Goal: Information Seeking & Learning: Learn about a topic

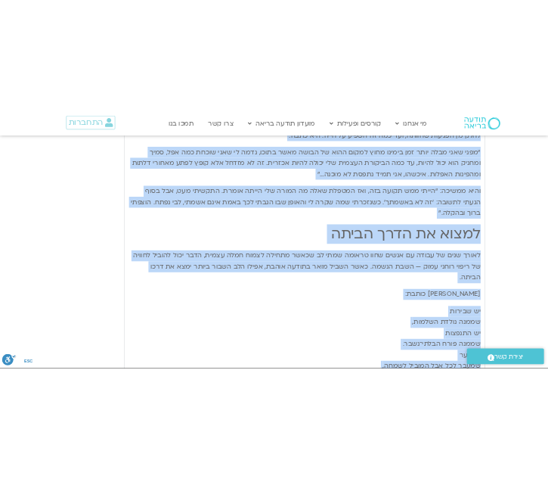
scroll to position [3010, 0]
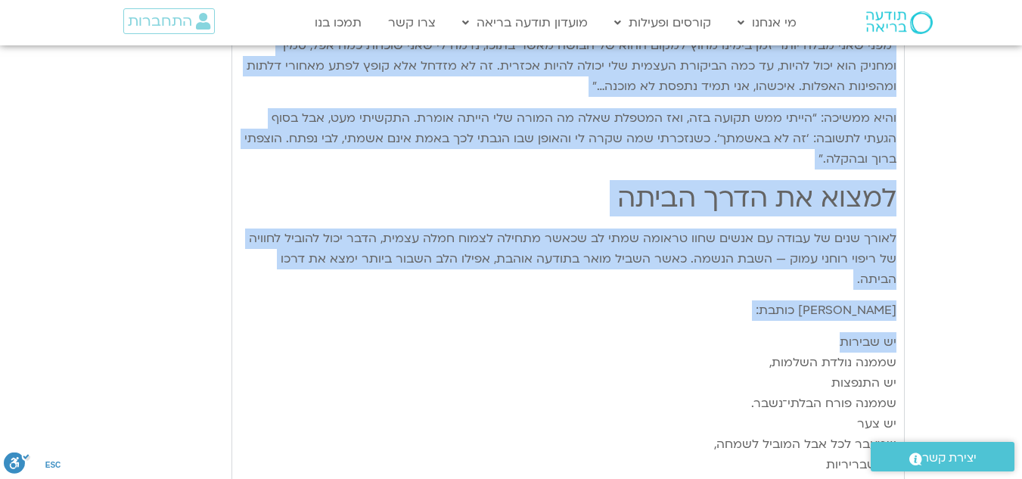
drag, startPoint x: 894, startPoint y: 207, endPoint x: 757, endPoint y: 300, distance: 166.6
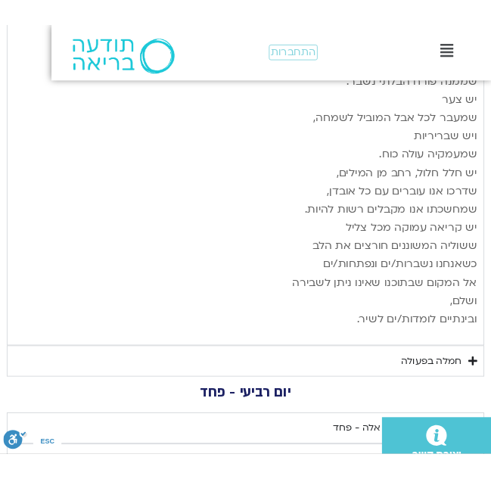
scroll to position [3025, 0]
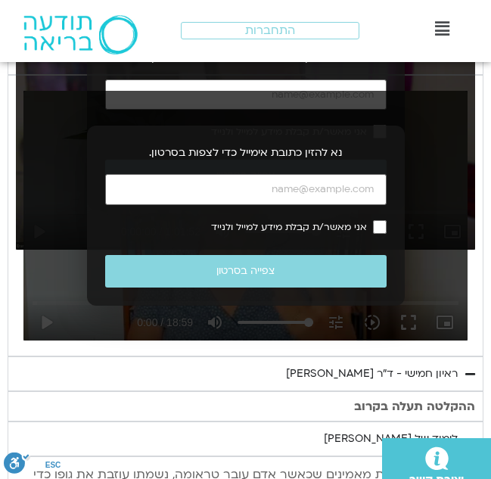
scroll to position [1135, 0]
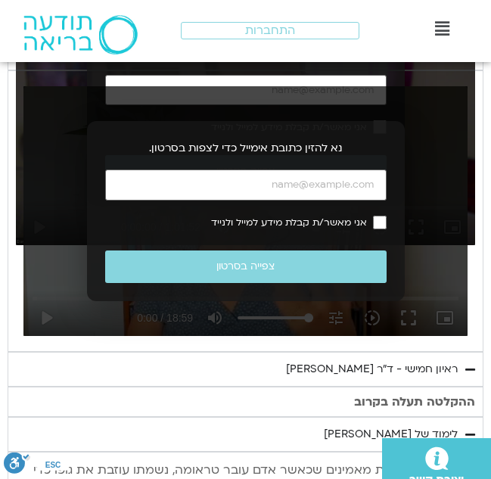
click at [371, 62] on div "תרגול יום חמישי עם סנדיה - אשמה" at bounding box center [375, 53] width 165 height 18
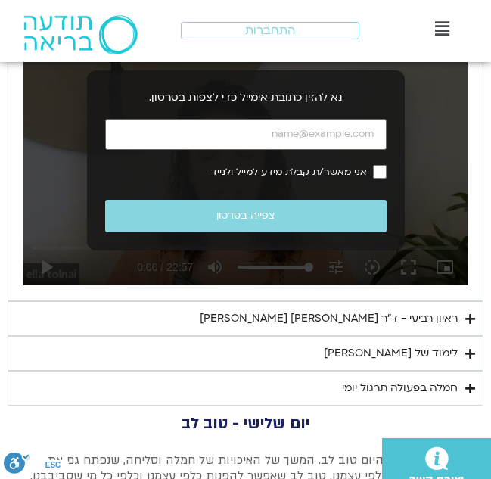
scroll to position [3253, 0]
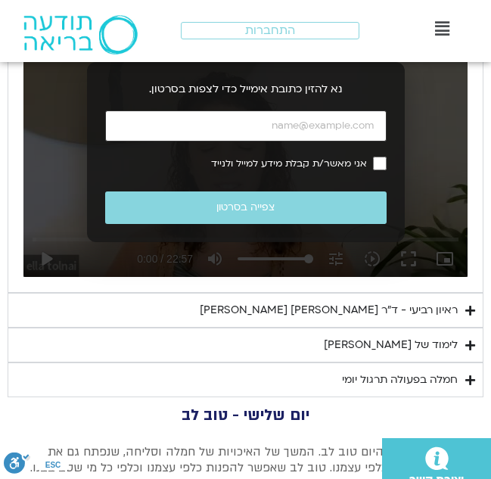
click at [324, 141] on input "כתובת אימייל" at bounding box center [245, 125] width 281 height 31
type input "[EMAIL_ADDRESS][DOMAIN_NAME]"
click at [235, 438] on div ".st0{fill:#FFFFFF;} יצירת קשר" at bounding box center [243, 458] width 495 height 41
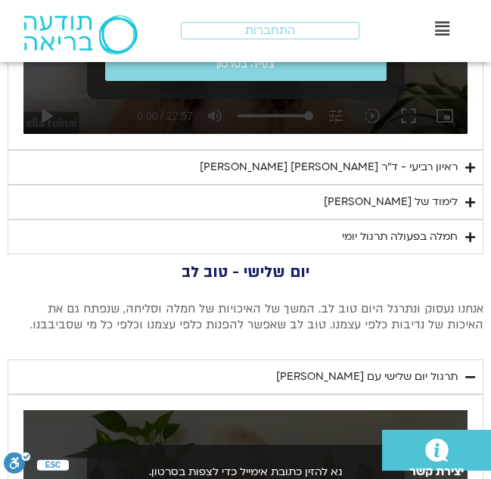
scroll to position [3404, 0]
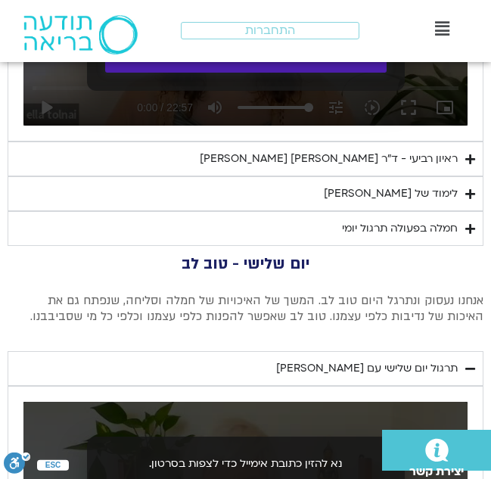
click at [253, 73] on button "צפייה בסרטון" at bounding box center [245, 56] width 281 height 33
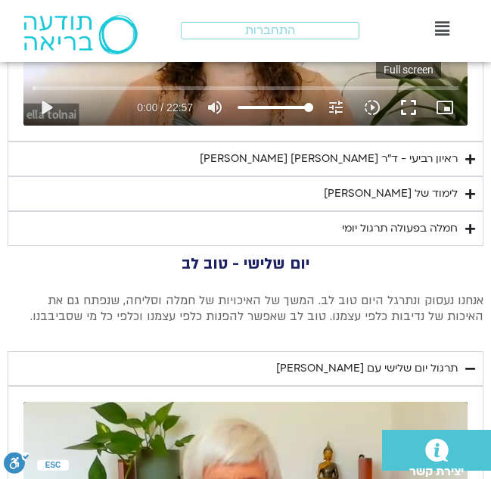
click at [413, 126] on button "fullscreen" at bounding box center [408, 107] width 36 height 36
click at [403, 126] on button "fullscreen" at bounding box center [408, 107] width 36 height 36
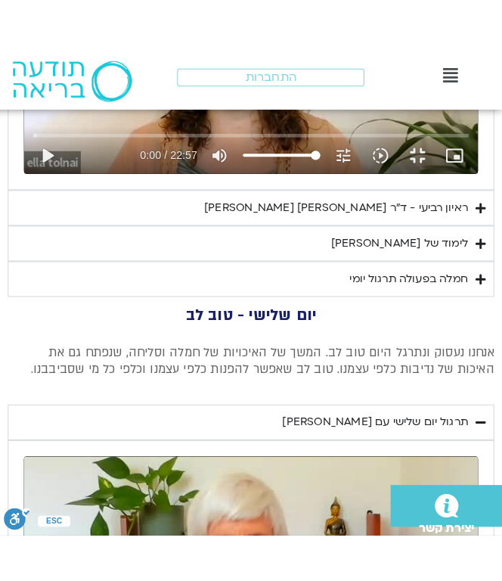
scroll to position [3418, 0]
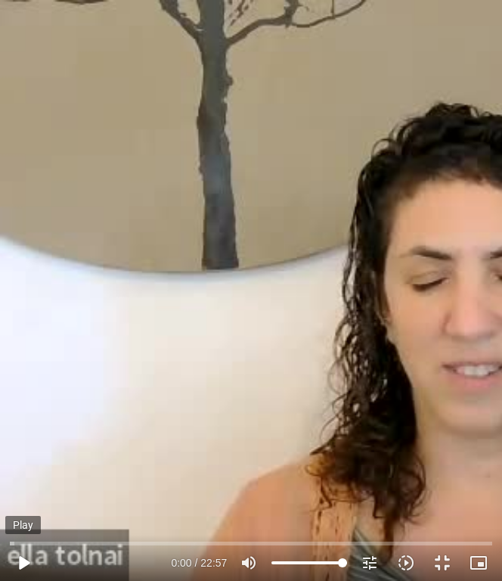
click at [19, 478] on button "play_arrow" at bounding box center [23, 563] width 36 height 36
type input "2.171385"
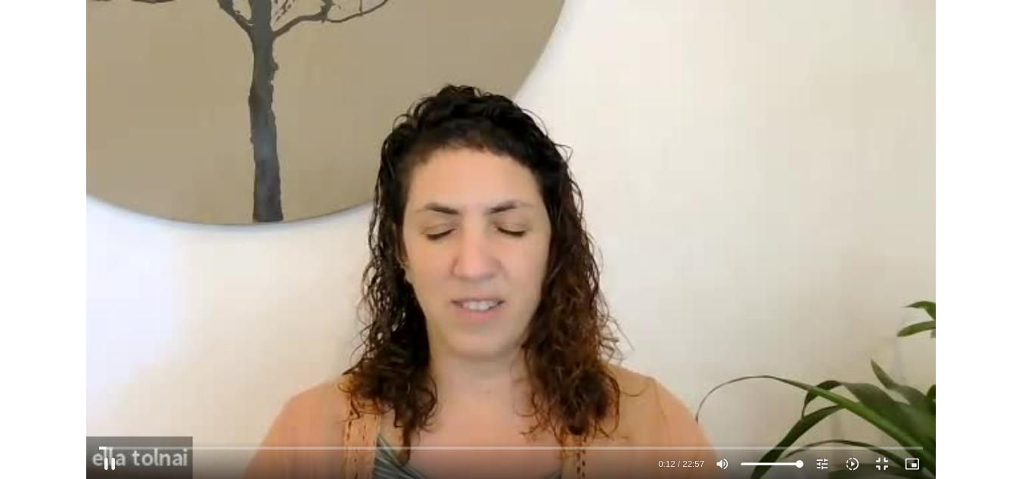
scroll to position [0, 0]
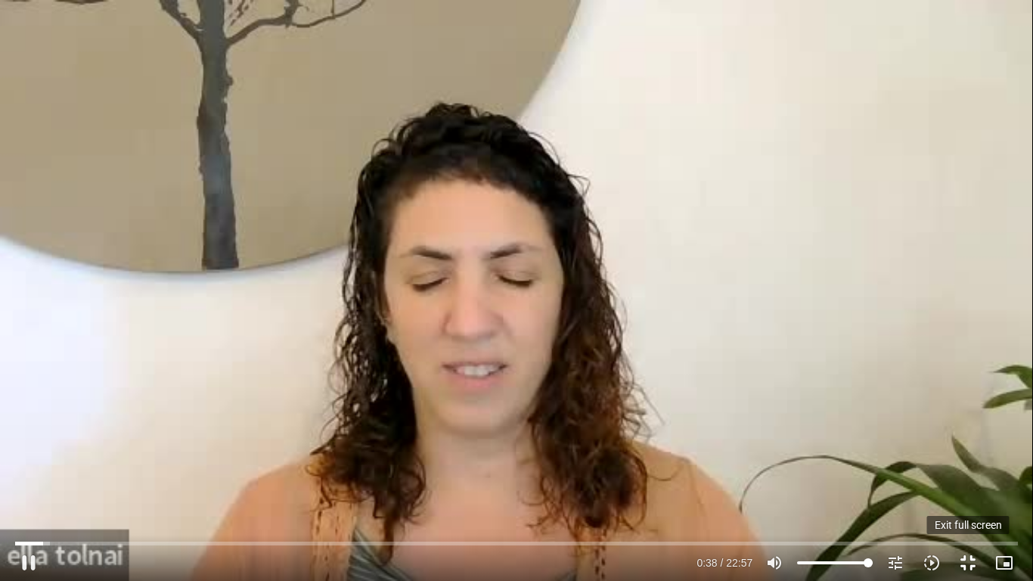
click at [971, 478] on button "fullscreen_exit" at bounding box center [968, 563] width 36 height 36
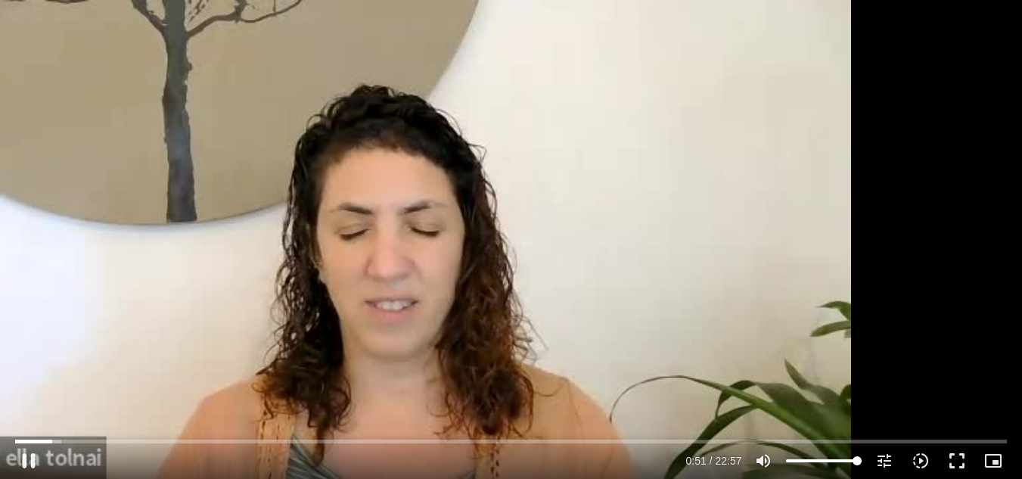
scroll to position [3394, 0]
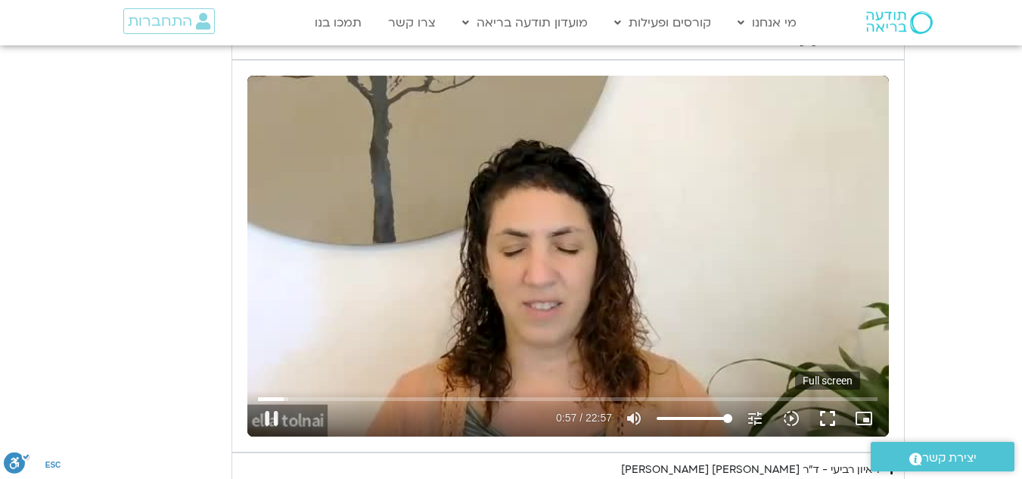
click at [822, 400] on button "fullscreen" at bounding box center [828, 418] width 36 height 36
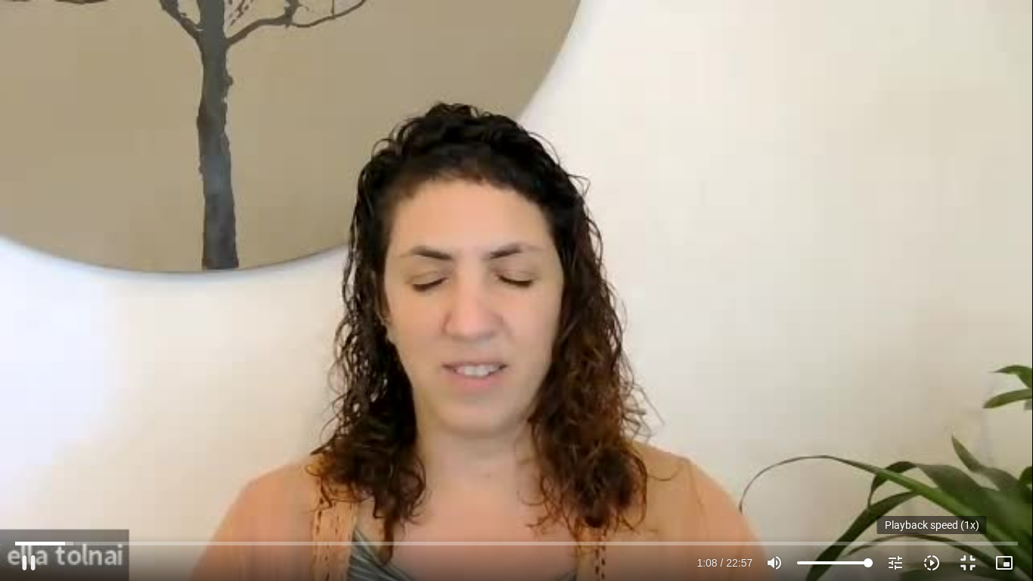
click at [928, 478] on icon "slow_motion_video" at bounding box center [932, 563] width 18 height 18
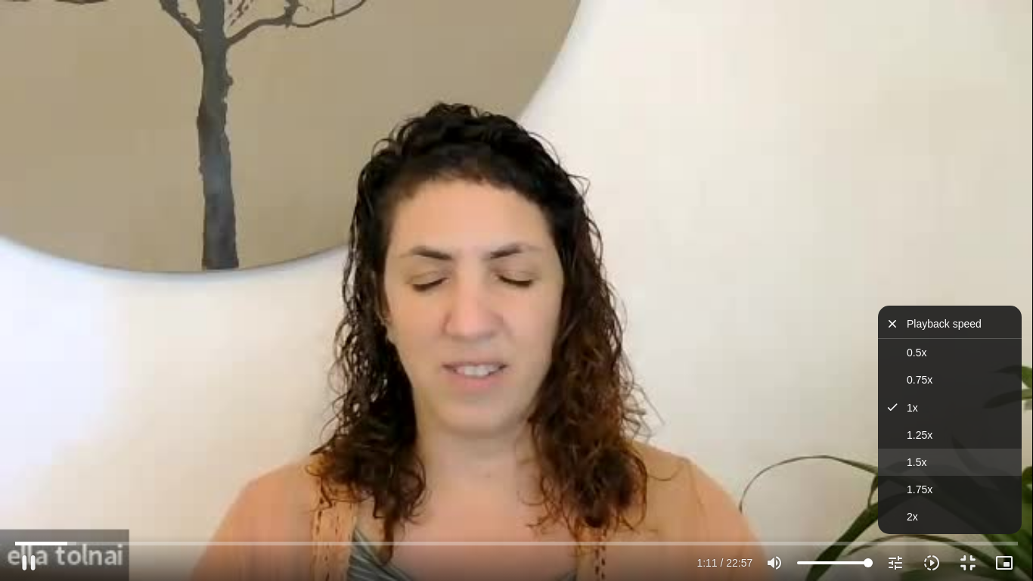
click at [915, 456] on span "1.5x" at bounding box center [917, 462] width 20 height 12
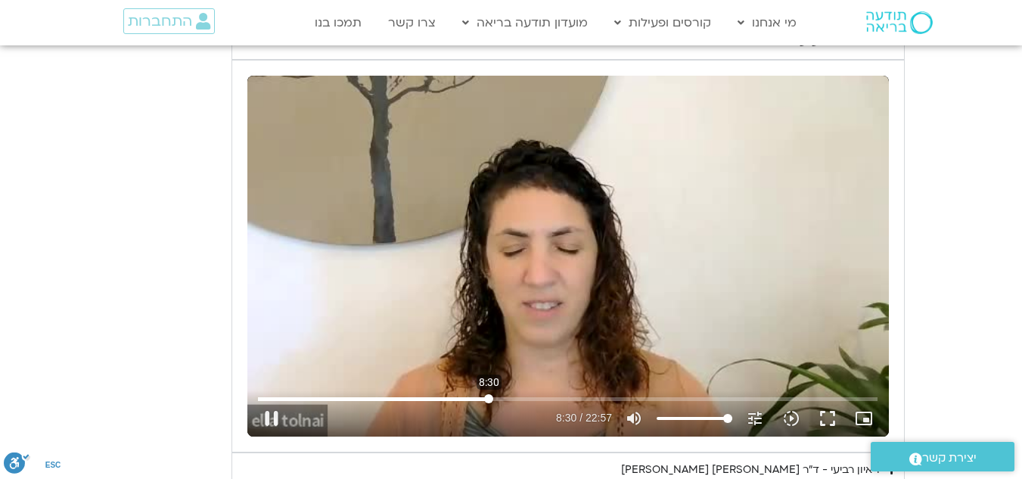
click at [489, 394] on input "Seek" at bounding box center [568, 398] width 620 height 9
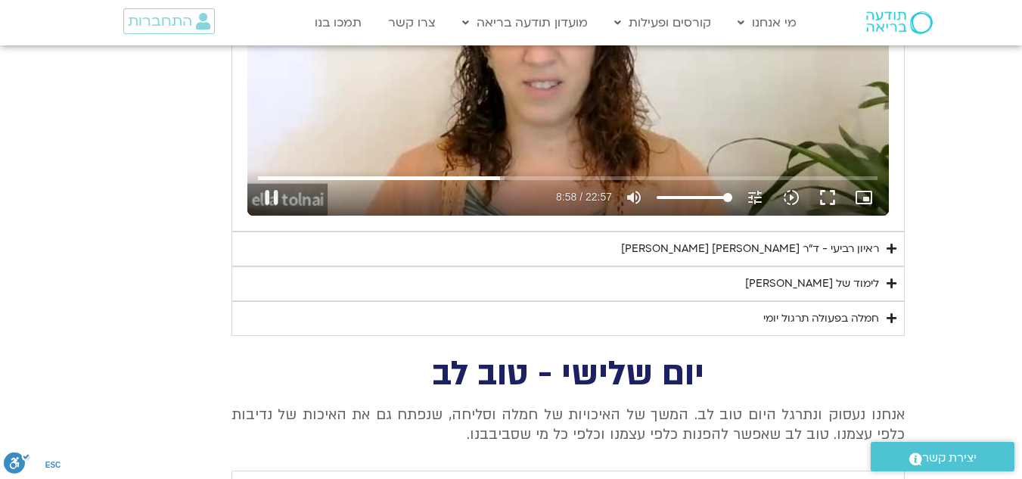
scroll to position [3621, 0]
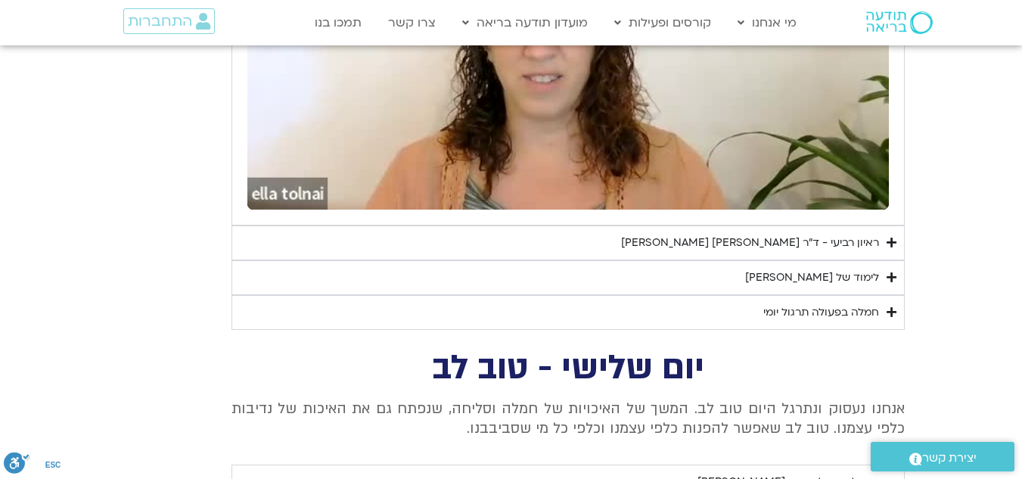
click at [825, 269] on div "לימוד של [PERSON_NAME]" at bounding box center [812, 278] width 134 height 18
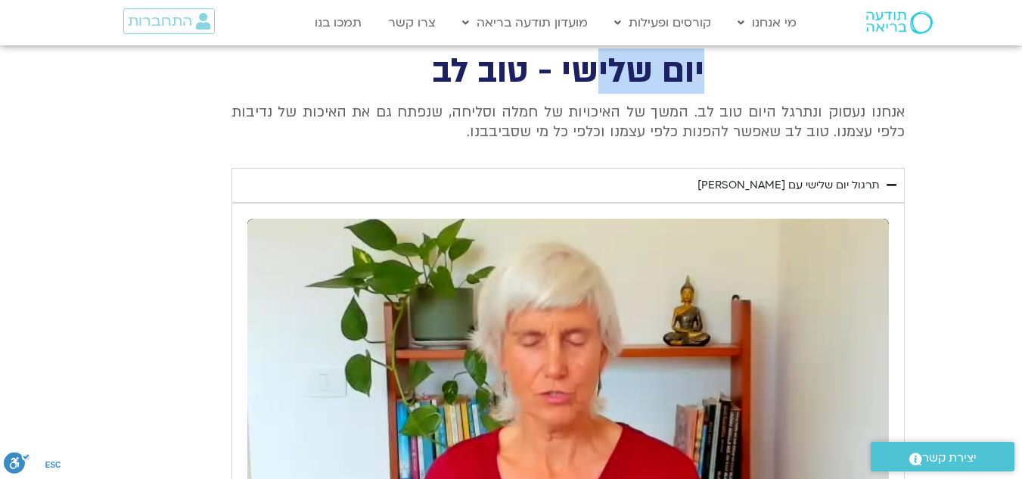
scroll to position [4849, 0]
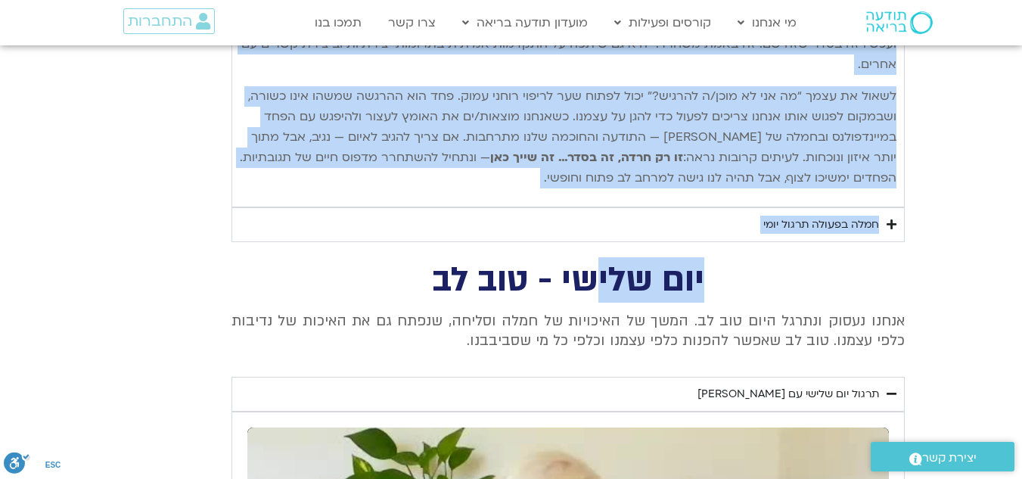
drag, startPoint x: 893, startPoint y: 218, endPoint x: 587, endPoint y: 107, distance: 325.7
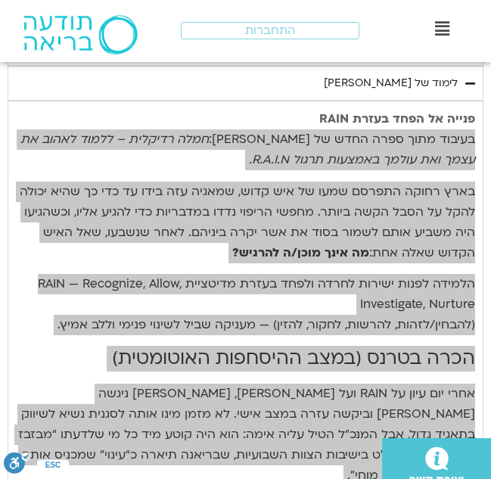
scroll to position [3442, 0]
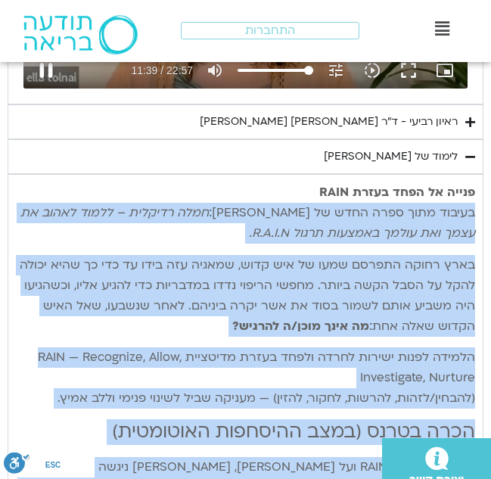
click at [47, 89] on button "pause" at bounding box center [46, 70] width 36 height 36
type input "699.569866"
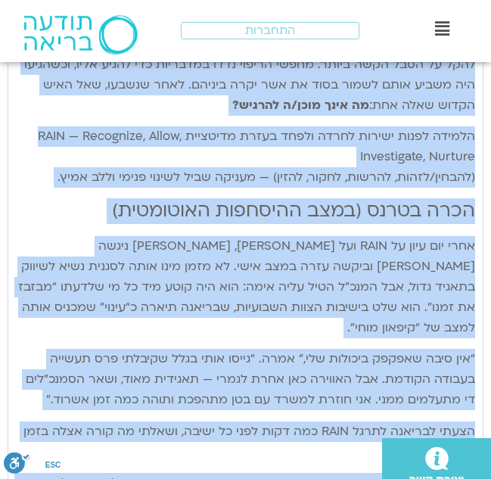
scroll to position [3669, 0]
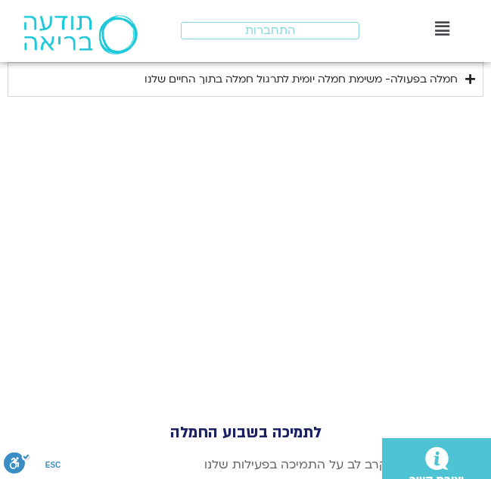
scroll to position [6770, 0]
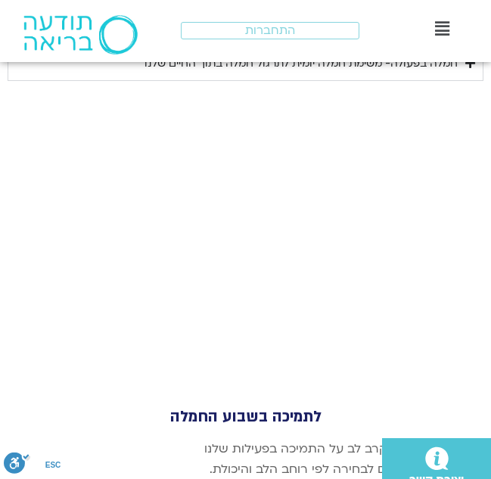
click at [358, 38] on div "לימוד של טארה לפתיחת השבוע" at bounding box center [381, 29] width 151 height 18
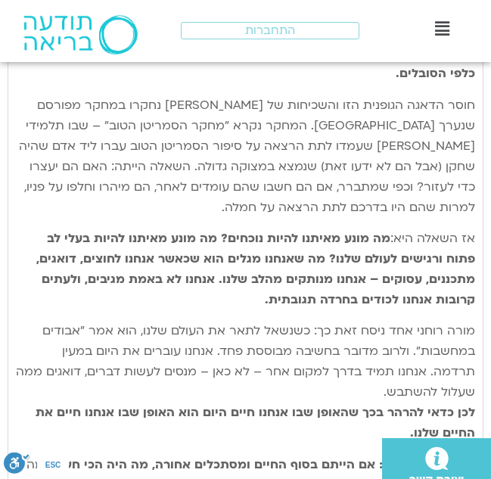
scroll to position [6922, 0]
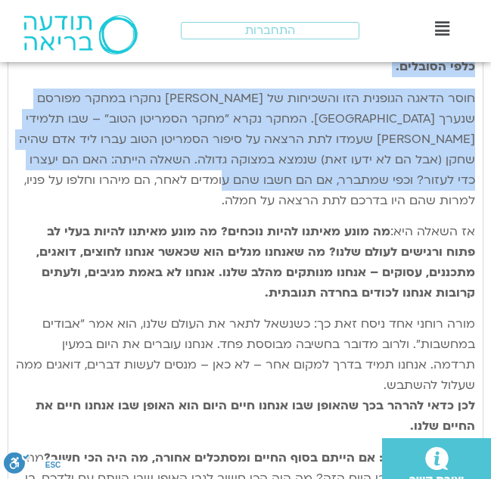
drag, startPoint x: 468, startPoint y: 113, endPoint x: 275, endPoint y: 335, distance: 294.4
click at [272, 347] on div "נתחיל את היום שלנו עם היסוד הבסיסי ביותר של חמלה – נוכחות קשובה המושרשת בגוף. א…" at bounding box center [245, 216] width 459 height 626
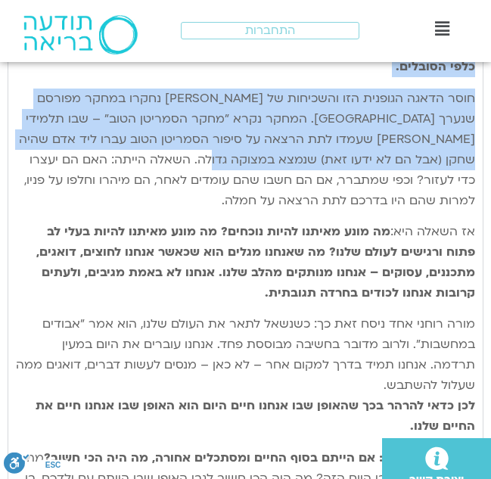
click at [15, 154] on div "נתחיל את היום שלנו עם היסוד הבסיסי ביותר של חמלה – נוכחות קשובה המושרשת בגוף. א…" at bounding box center [246, 222] width 476 height 654
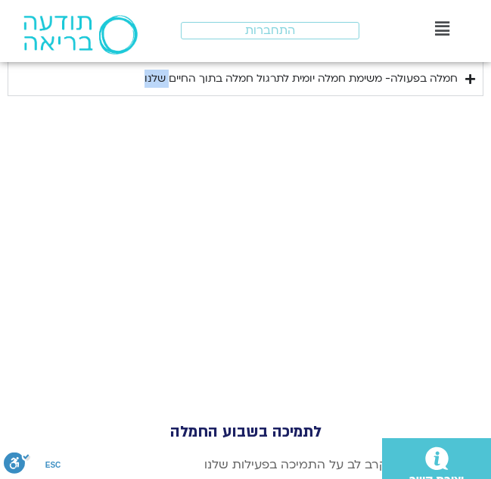
scroll to position [7478, 0]
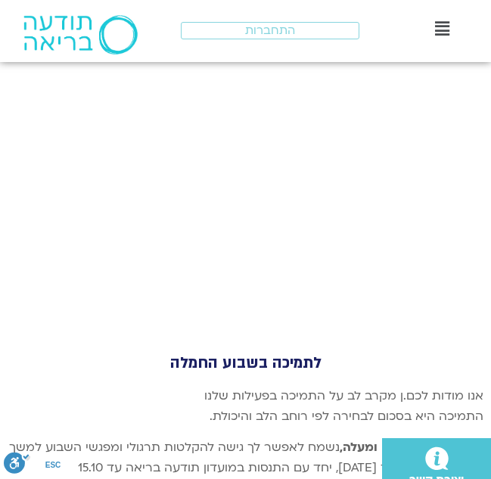
drag, startPoint x: 469, startPoint y: 108, endPoint x: 107, endPoint y: 156, distance: 365.5
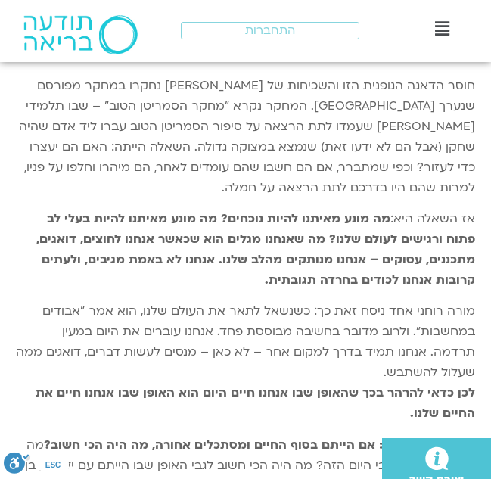
scroll to position [6948, 0]
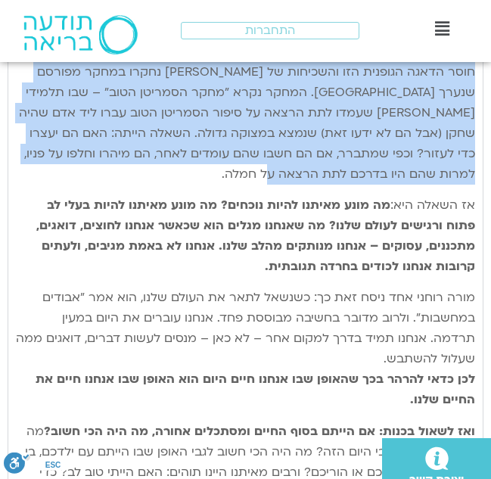
drag, startPoint x: 475, startPoint y: 135, endPoint x: 123, endPoint y: 344, distance: 410.1
click at [123, 344] on div "נתחיל את היום שלנו עם היסוד הבסיסי ביותר של חמלה – נוכחות קשובה המושרשת בגוף. א…" at bounding box center [246, 195] width 476 height 654
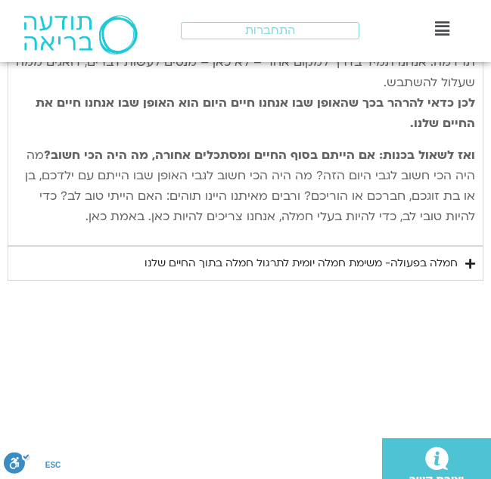
scroll to position [7251, 0]
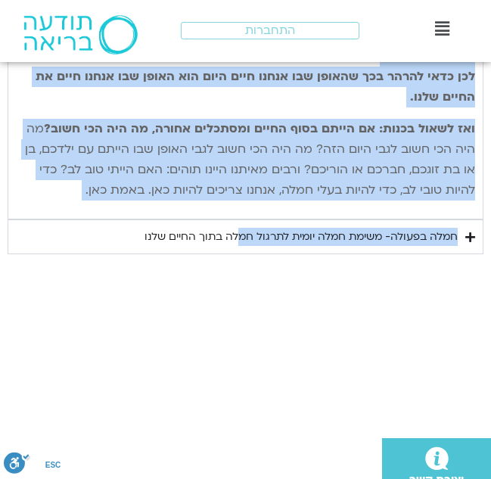
drag, startPoint x: 470, startPoint y: 172, endPoint x: 255, endPoint y: 169, distance: 214.9
click at [255, 105] on span "מורה רוחני אחד ניסח זאת כך: כשנשאל לתאר את העולם שלנו, הוא אמר "אבודים במחשבות"…" at bounding box center [245, 45] width 459 height 119
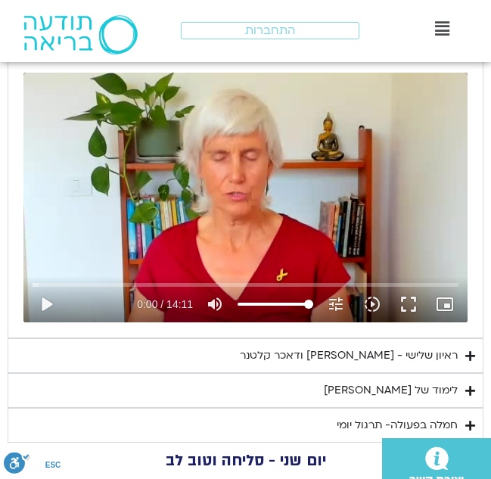
scroll to position [5208, 0]
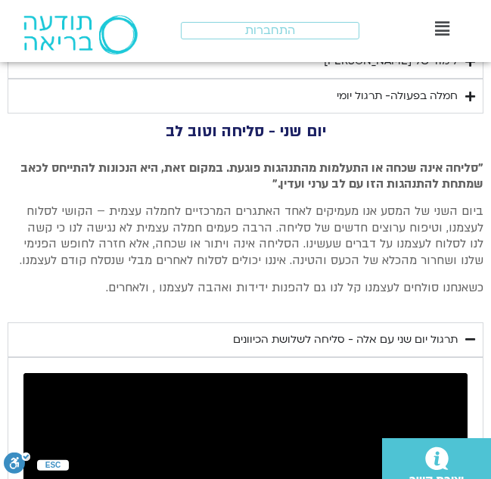
click at [389, 44] on summary "ראיון שלישי - [PERSON_NAME] ודאכר קלטנר" at bounding box center [246, 26] width 476 height 35
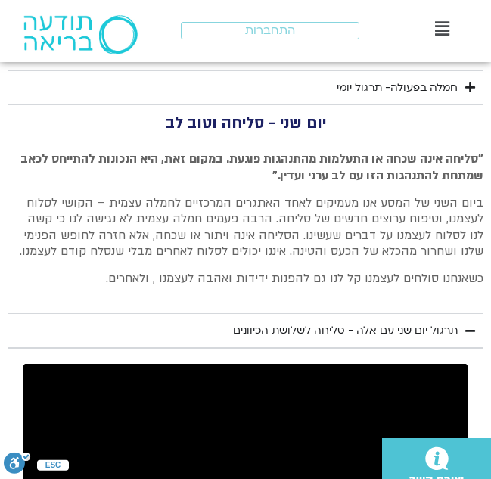
scroll to position [5511, 0]
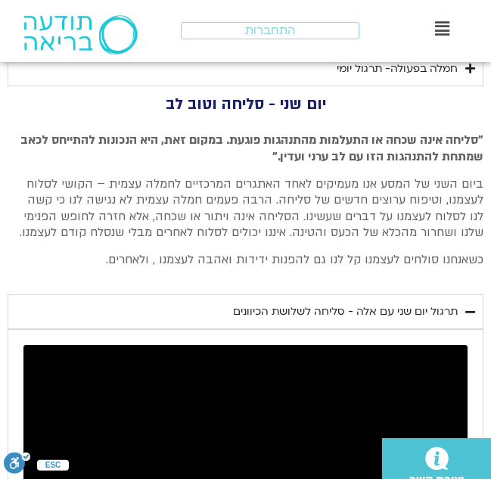
click at [433, 43] on div "לימוד של [PERSON_NAME]" at bounding box center [391, 34] width 134 height 18
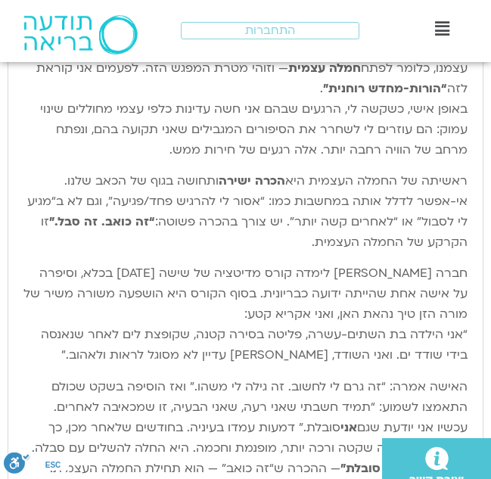
scroll to position [5662, 0]
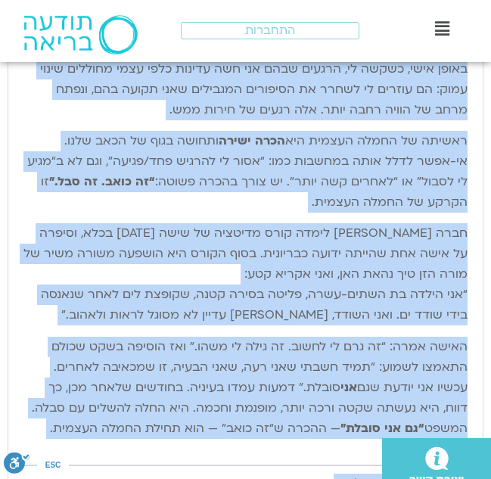
drag, startPoint x: 465, startPoint y: 143, endPoint x: 246, endPoint y: 447, distance: 375.0
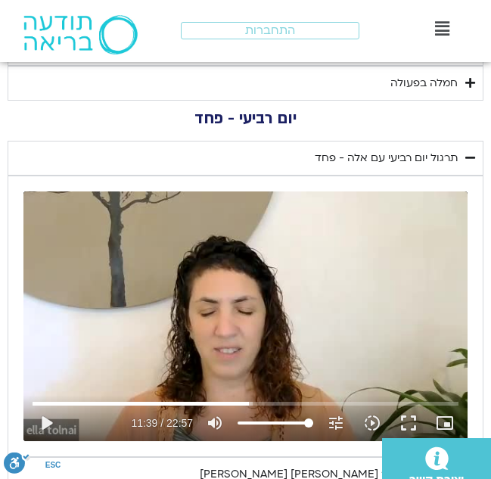
scroll to position [3090, 0]
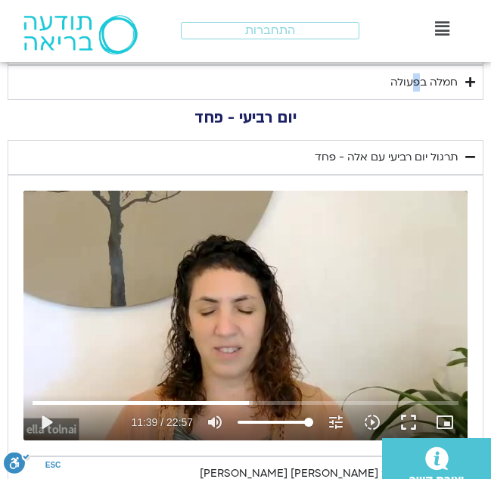
click at [423, 92] on div "חמלה בפעולה" at bounding box center [423, 82] width 67 height 18
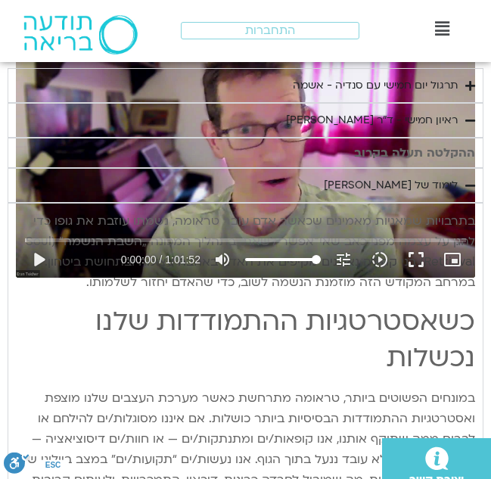
scroll to position [1198, 0]
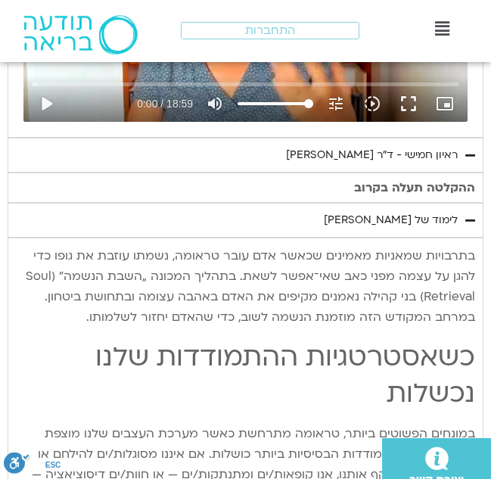
scroll to position [1425, 0]
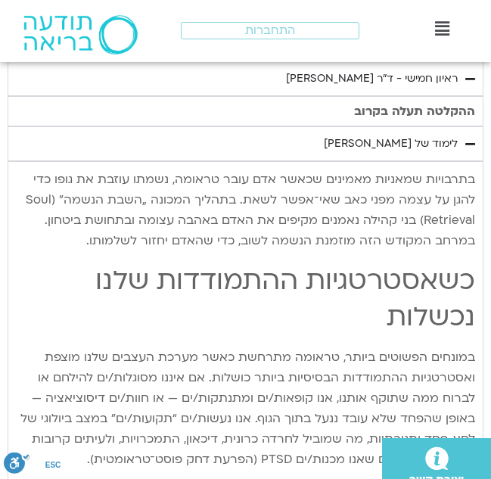
click at [407, 45] on button "fullscreen" at bounding box center [408, 27] width 36 height 36
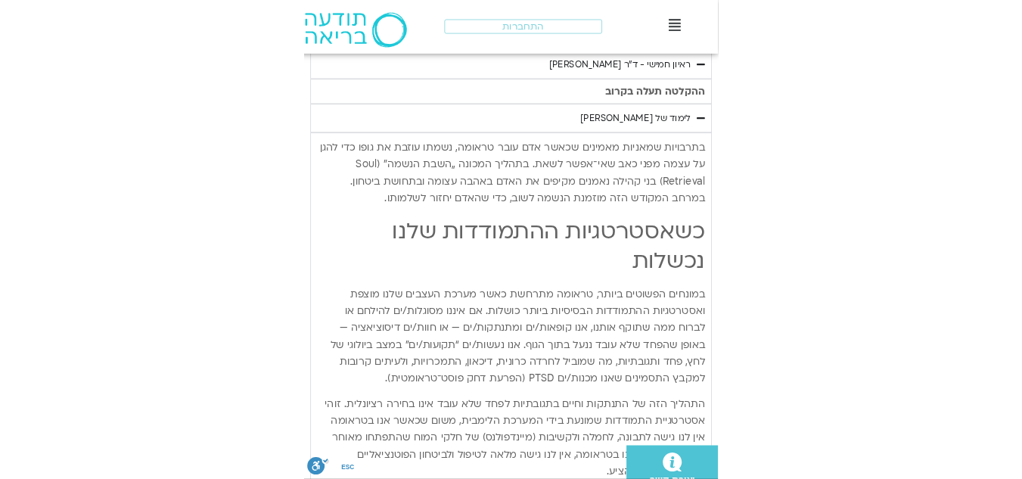
scroll to position [1467, 0]
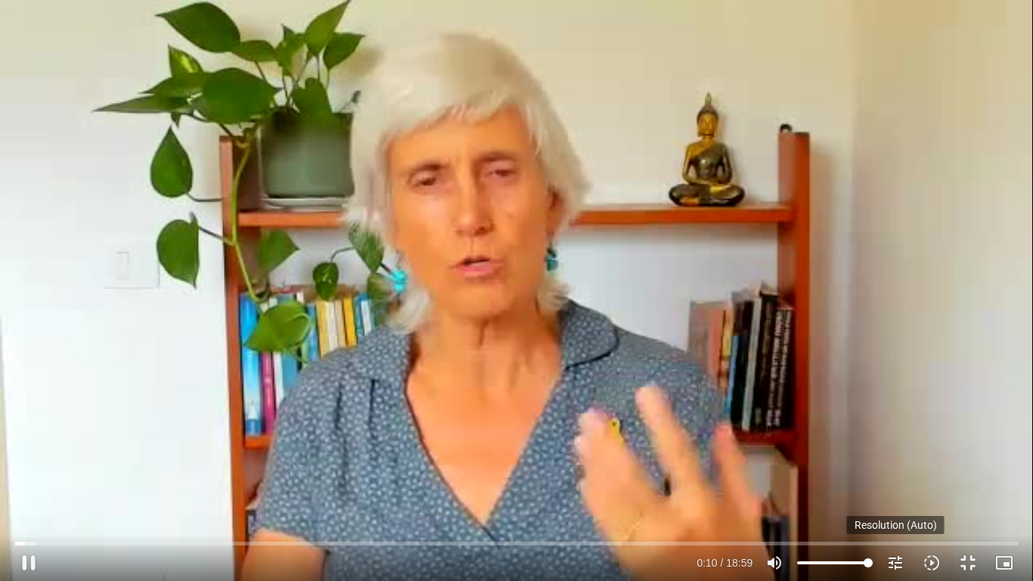
click at [893, 478] on icon "tune" at bounding box center [896, 563] width 18 height 18
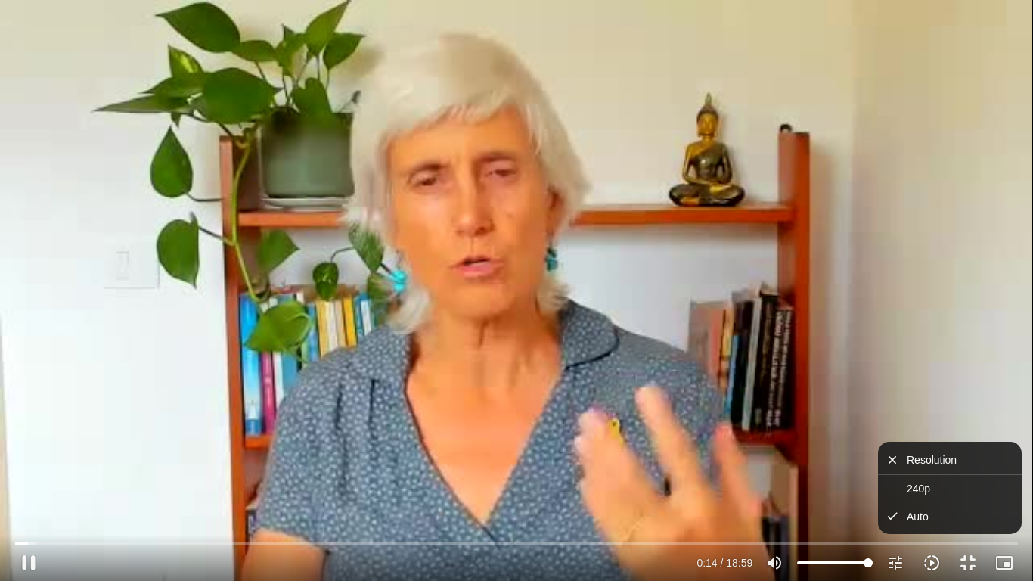
click at [933, 478] on icon "slow_motion_video" at bounding box center [932, 563] width 18 height 18
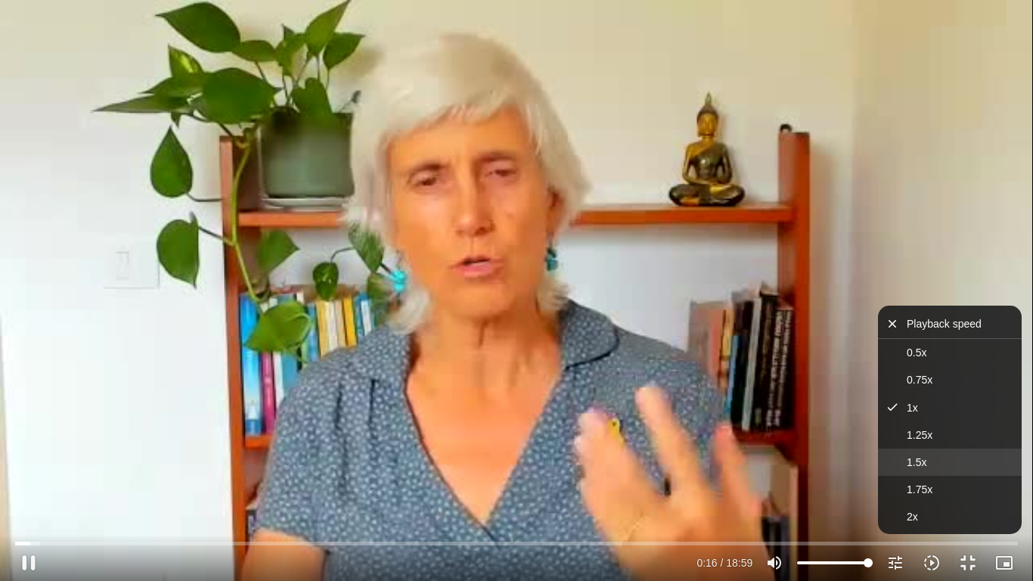
click at [919, 465] on span "1.5x" at bounding box center [917, 462] width 20 height 12
type input "20.96055"
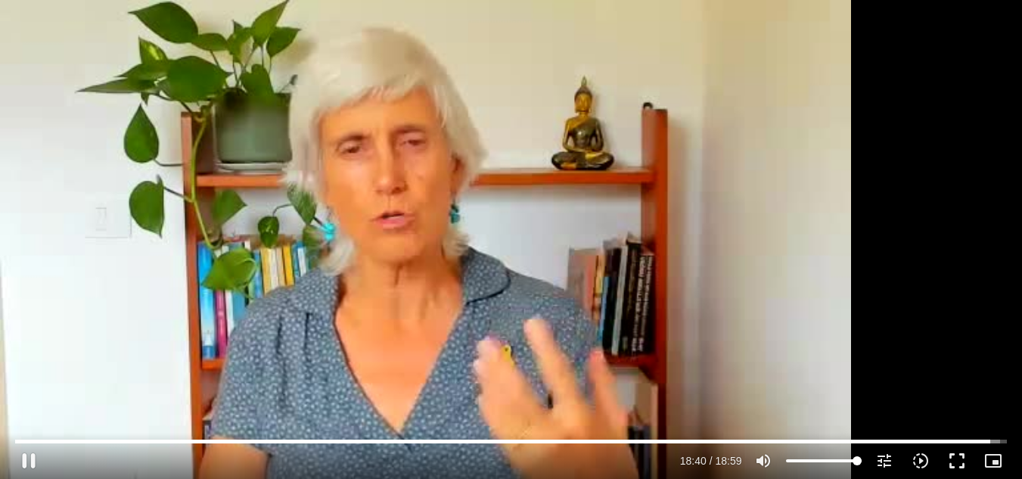
scroll to position [1921, 0]
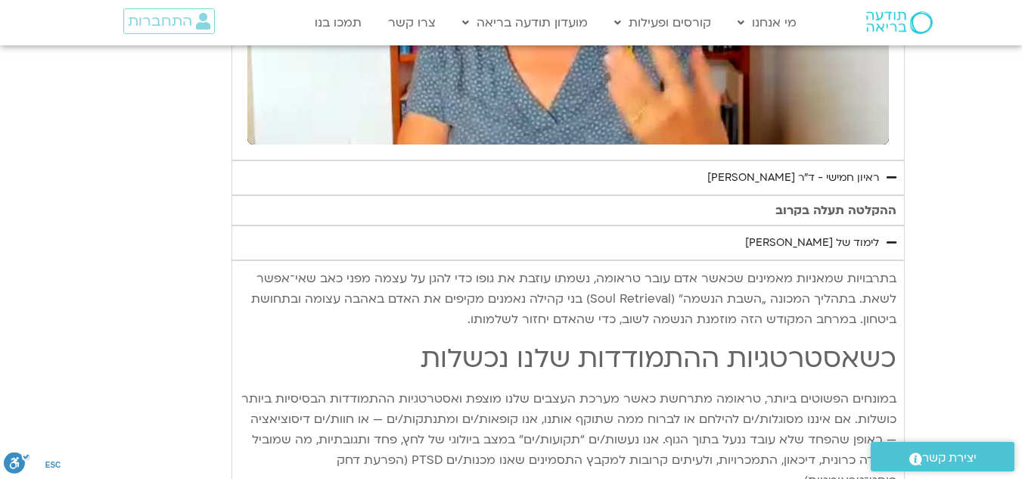
click at [723, 180] on div "ראיון חמישי - ד"ר [PERSON_NAME]" at bounding box center [793, 178] width 172 height 18
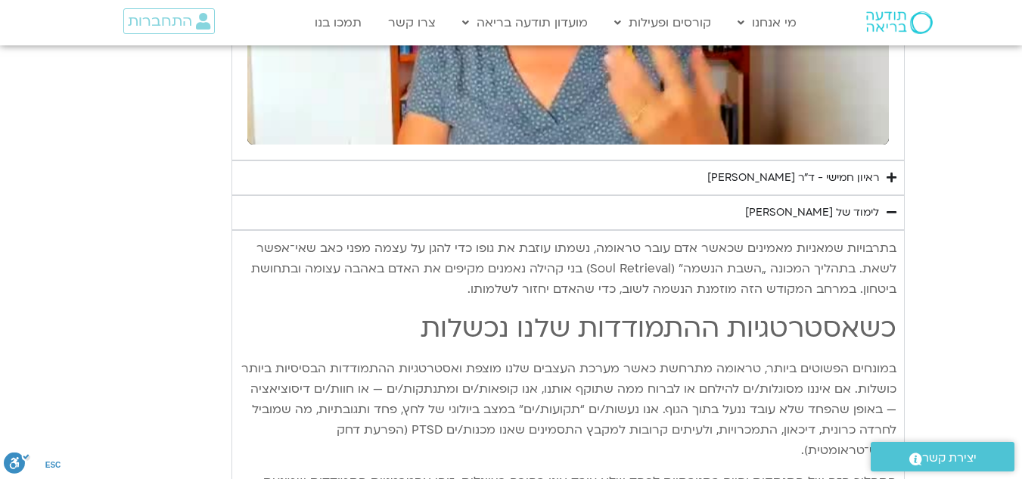
click at [723, 180] on div "ראיון חמישי - ד"ר [PERSON_NAME]" at bounding box center [793, 178] width 172 height 18
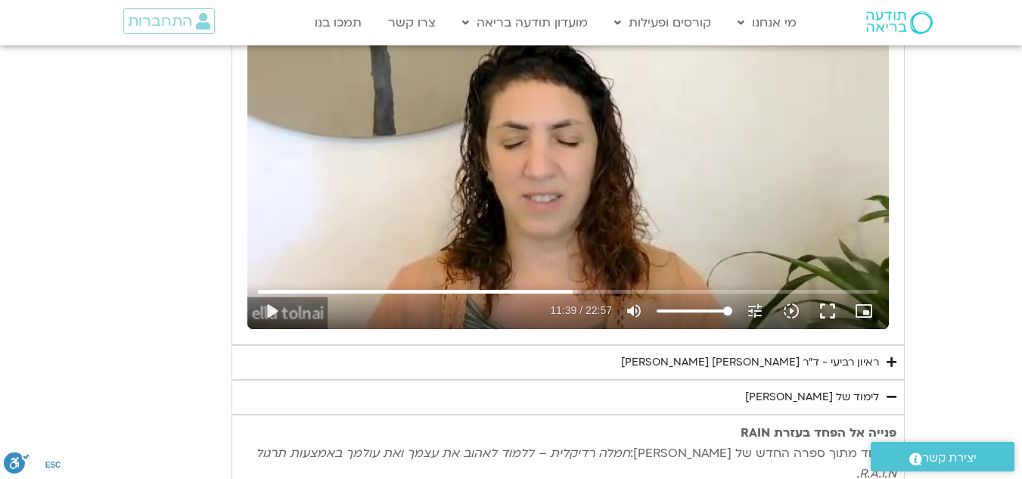
scroll to position [4039, 0]
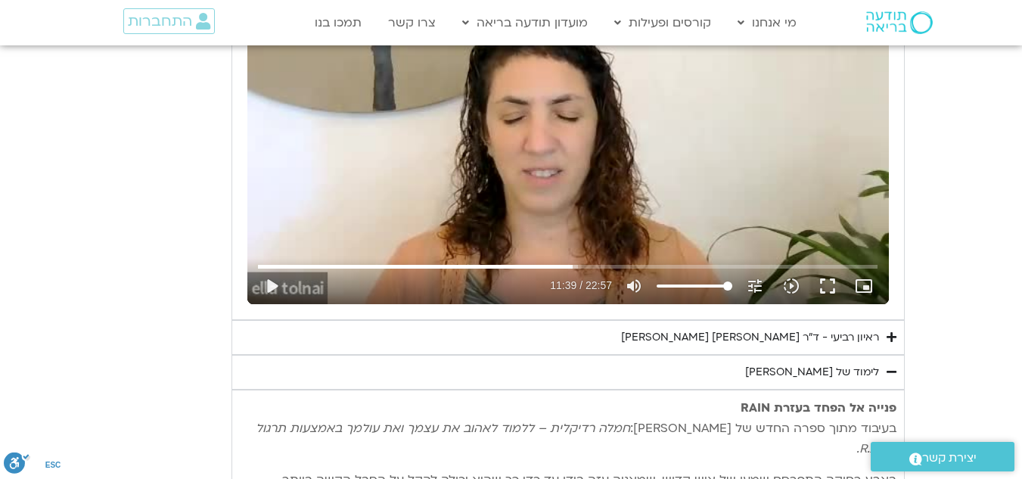
click at [766, 328] on div "ראיון רביעי - ד"ר [PERSON_NAME] [PERSON_NAME]" at bounding box center [750, 337] width 258 height 18
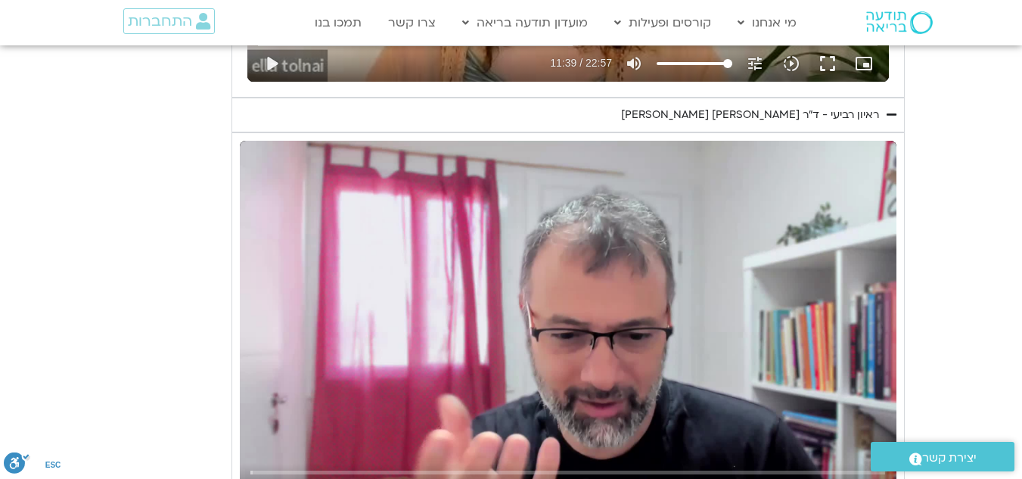
scroll to position [4266, 0]
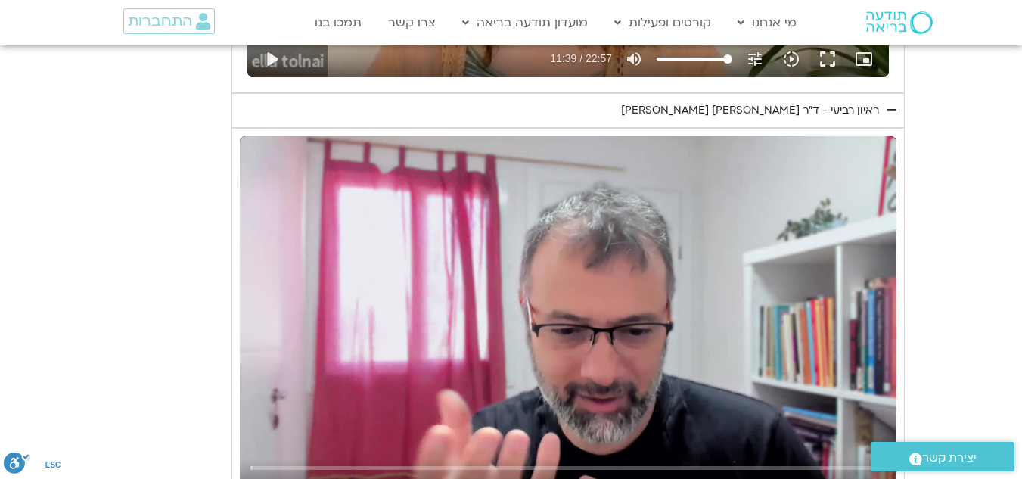
click at [633, 296] on div "Skip Ad play_arrow 0:00 / 55:20 volume_up Mute tune Resolution Auto 720p slow_m…" at bounding box center [568, 320] width 657 height 369
type input "1139.36"
type input "0.018912"
type input "1139.36"
type input "0.092811"
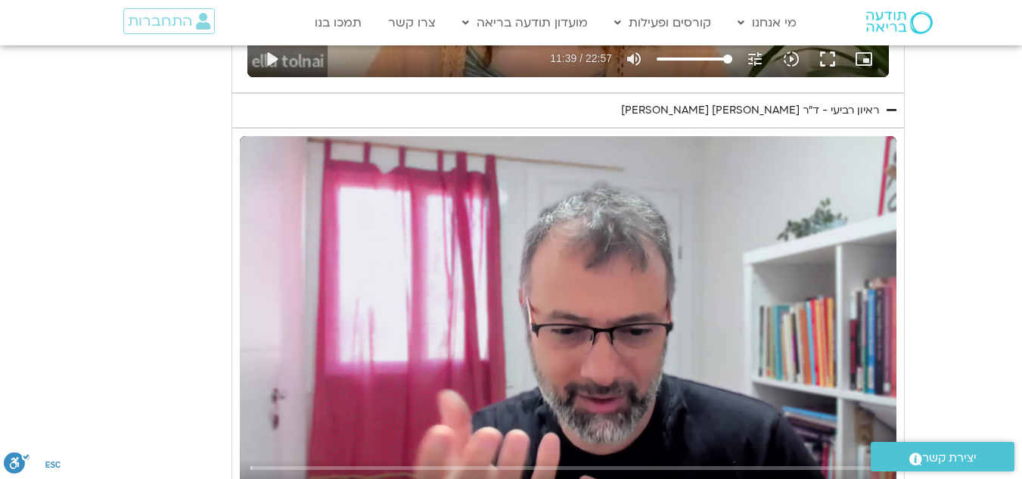
type input "1139.36"
type input "0.21899"
type input "1139.36"
type input "0.347682"
type input "1139.36"
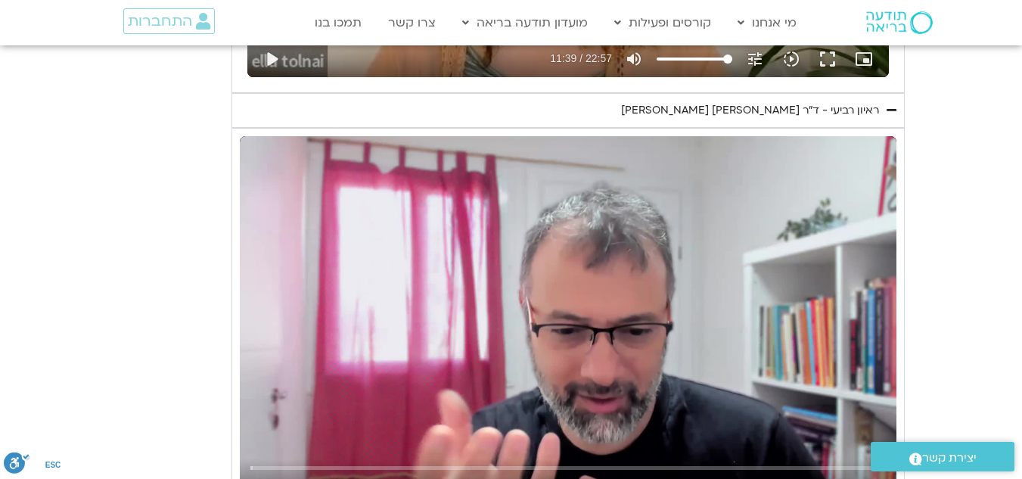
type input "0.473427"
type input "1139.36"
type input "0.605753"
type input "1139.36"
type input "0.733699"
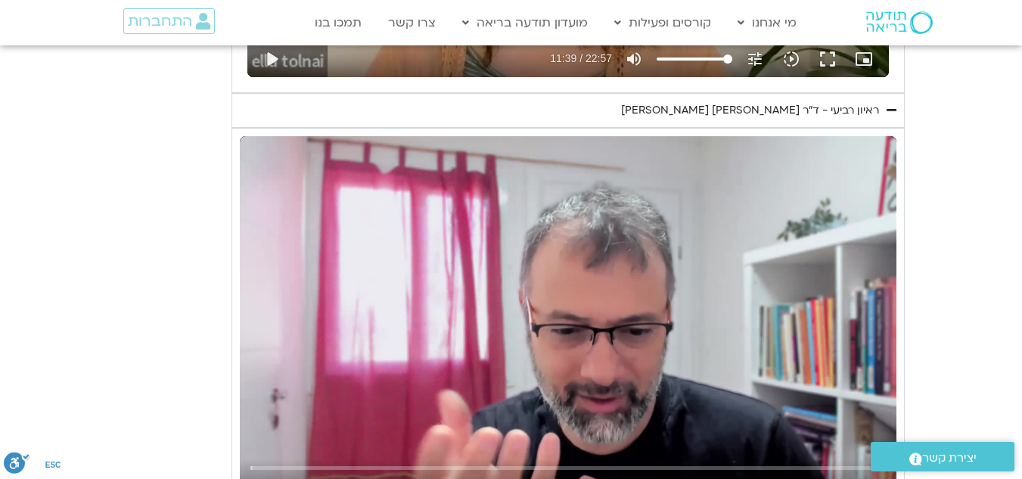
type input "1139.36"
type input "0.863641"
type input "1139.36"
type input "0.999669"
type input "1139.36"
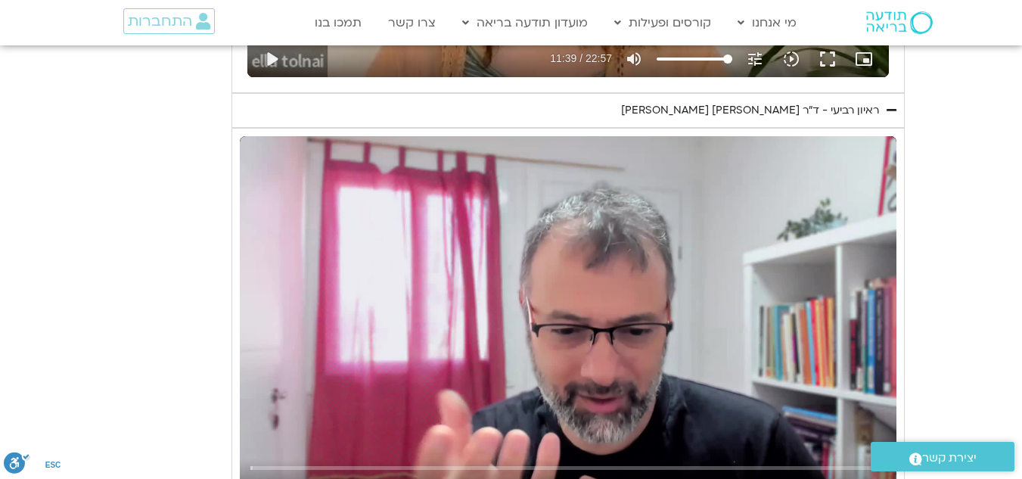
type input "1.131447"
type input "1139.36"
type input "1.334094"
type input "1139.36"
type input "1.451231"
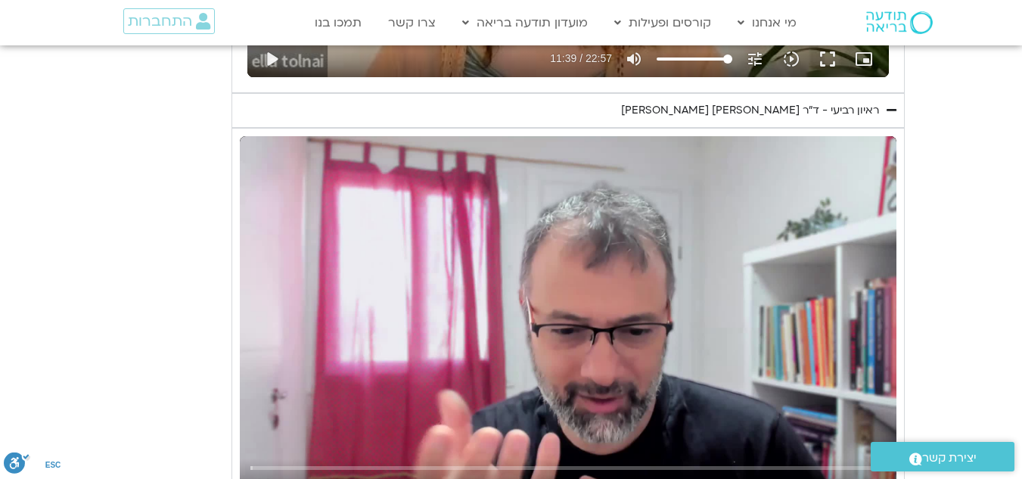
type input "1139.36"
type input "1.584151"
type input "1139.36"
type input "1.717185"
type input "1139.36"
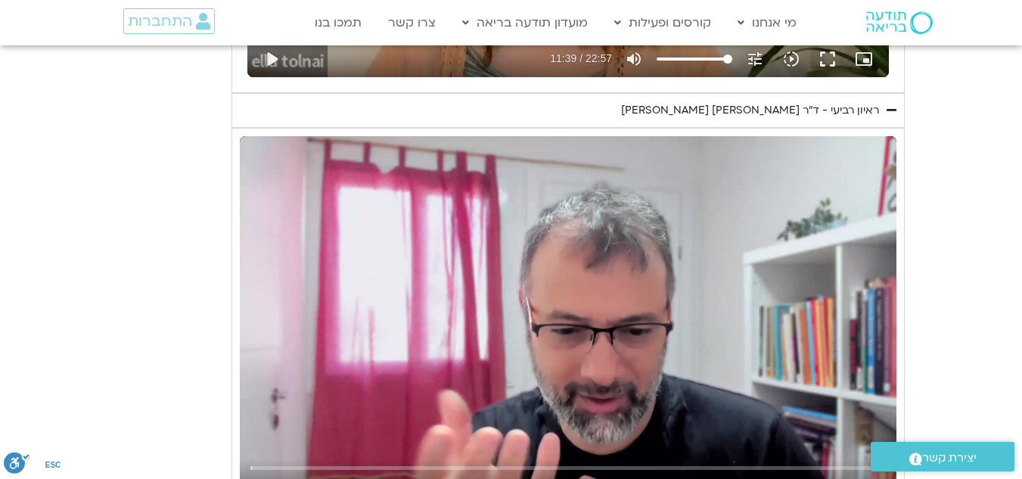
type input "1.833403"
type input "1139.36"
type input "1.984292"
type input "1139.36"
type input "2.117067"
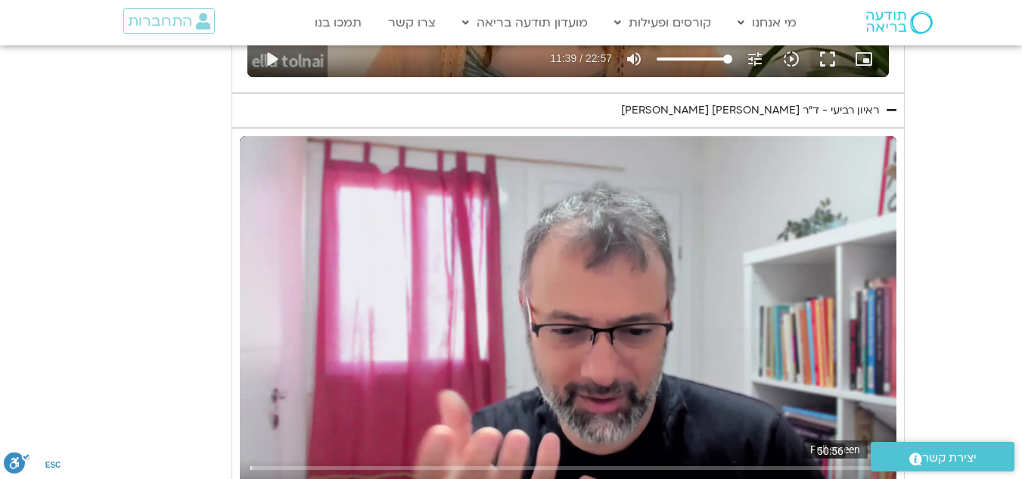
type input "1139.36"
type input "2.201955"
type input "1139.36"
type input "2.299579"
type input "1139.36"
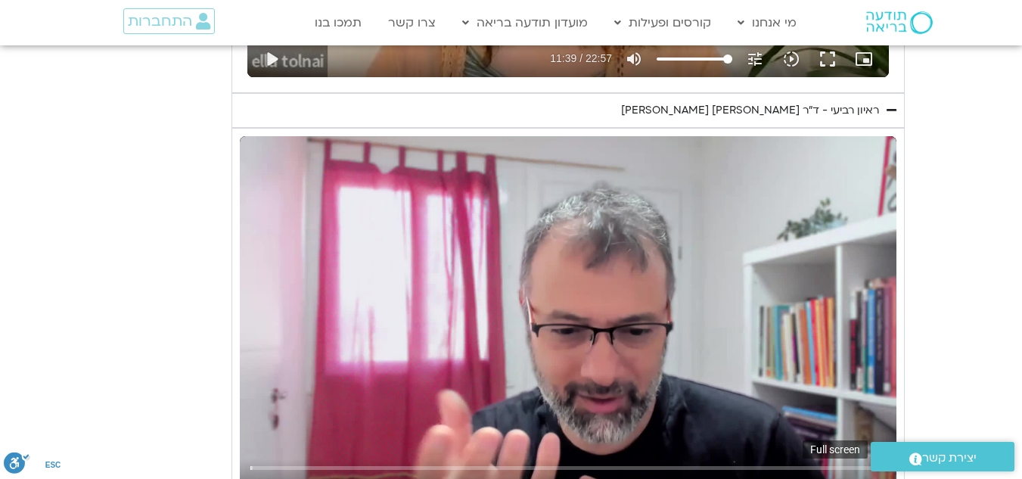
type input "2.43197"
type input "1139.36"
type input "2.569281"
type input "1139.36"
type input "2.696589"
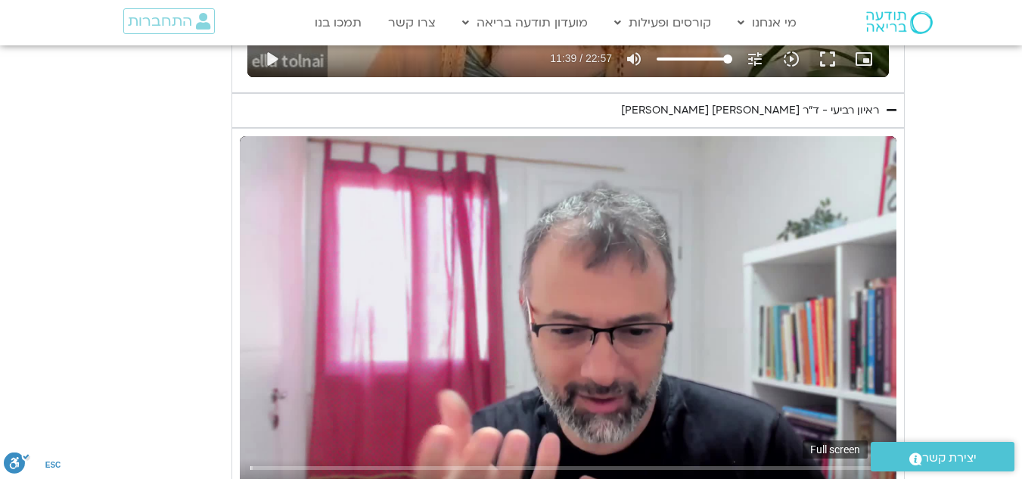
click at [837, 469] on button "fullscreen" at bounding box center [835, 487] width 36 height 36
type input "1139.36"
type input "2.914156"
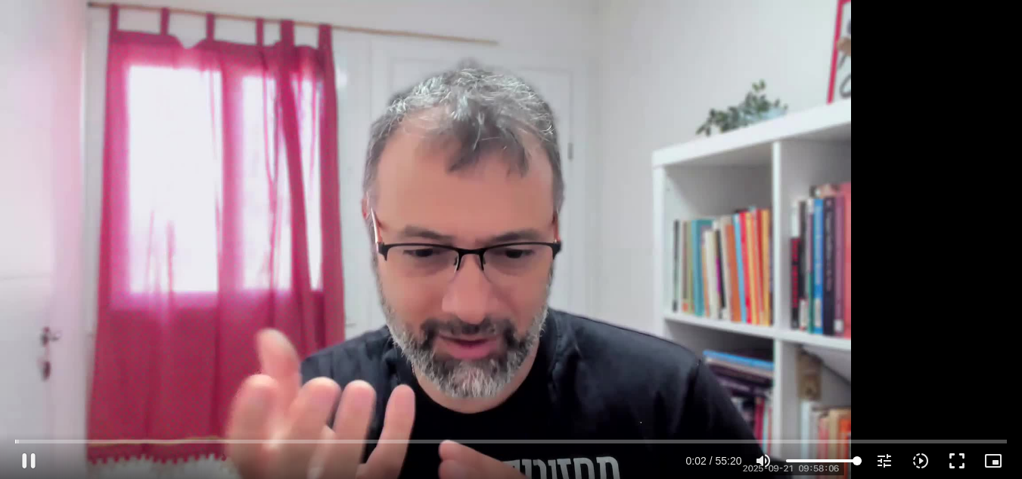
type input "1139.36"
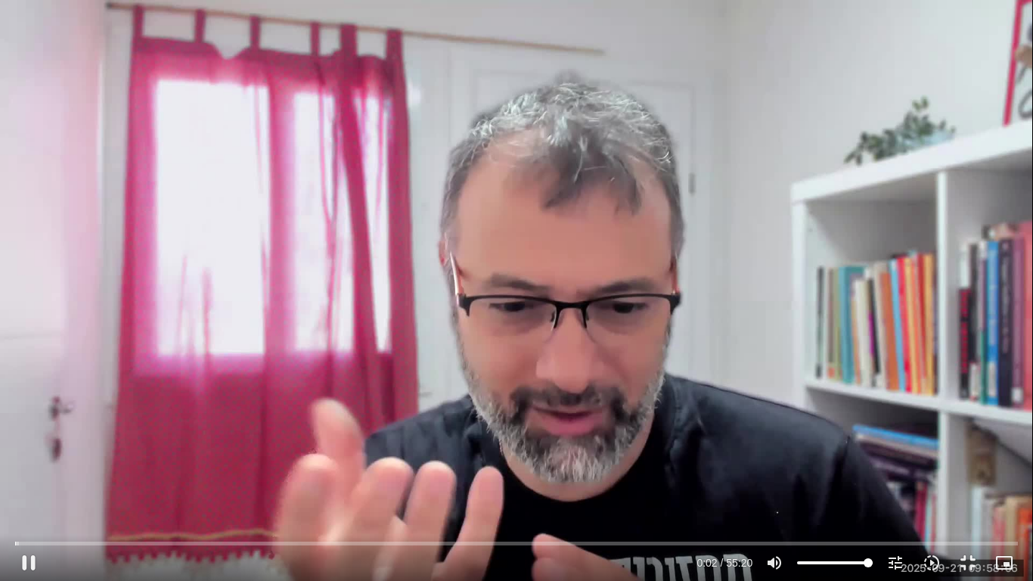
type input "3.052354"
type input "1139.36"
type input "3.102657"
type input "1139.36"
type input "3.310574"
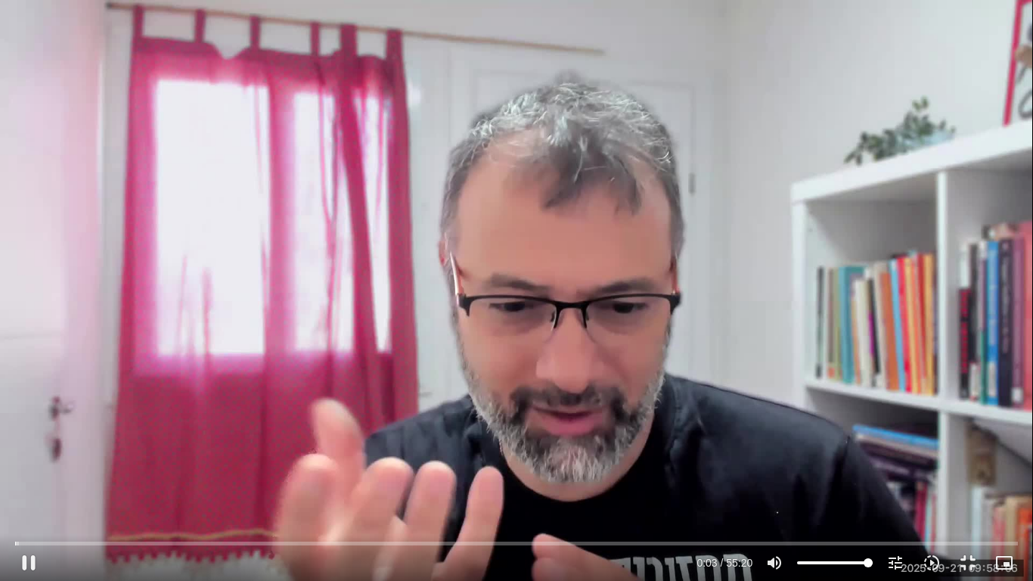
type input "1139.36"
type input "3.446125"
type input "1139.36"
type input "3.57145"
type input "1139.36"
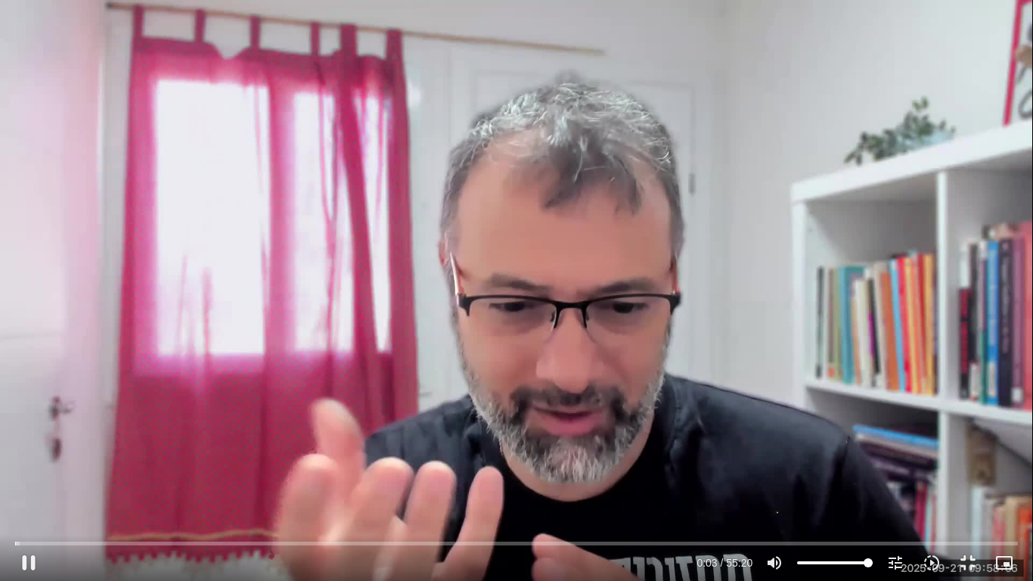
type input "3.701609"
type input "1139.36"
type input "3.831159"
type input "1139.36"
type input "3.866344"
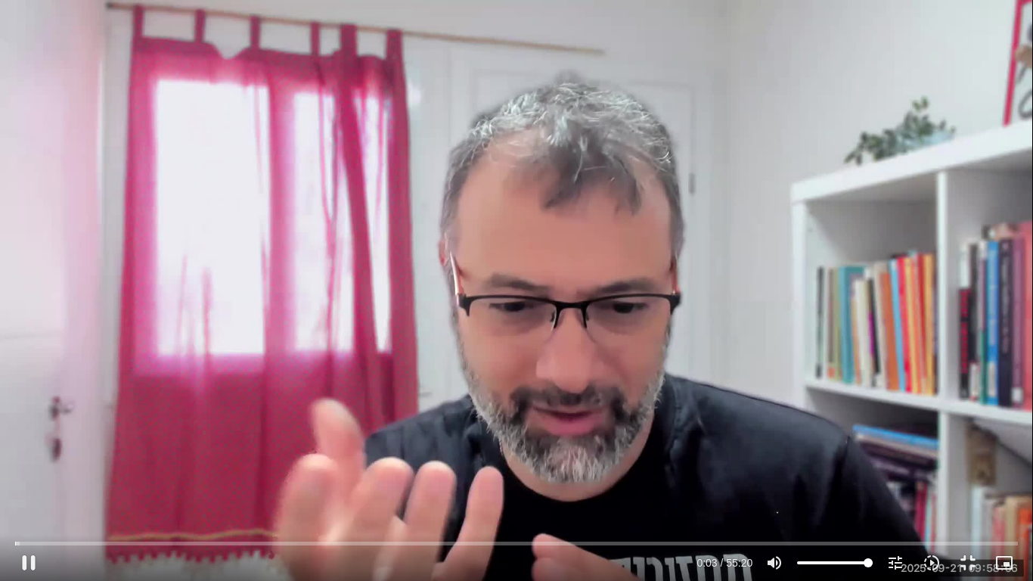
type input "1139.36"
type input "3.970147"
type input "1139.36"
type input "4.227845"
type input "1139.36"
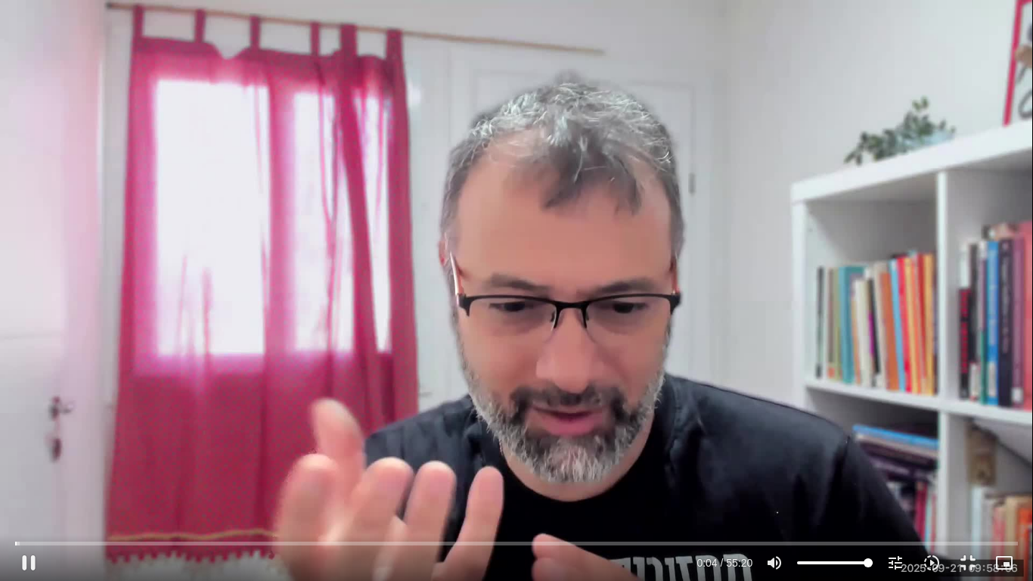
type input "4.353418"
type input "1139.36"
type input "4.483798"
type input "1139.36"
type input "4.618421"
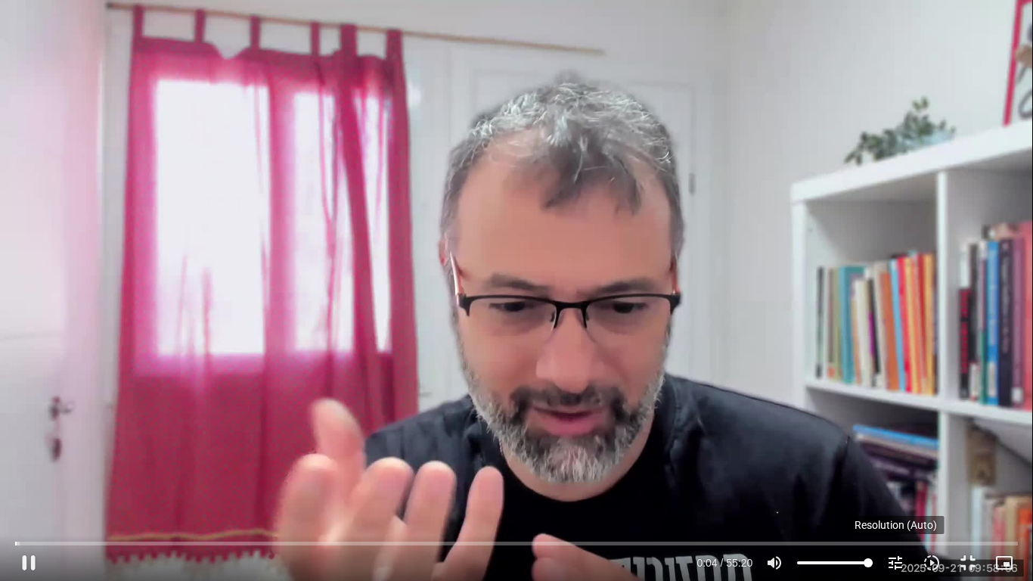
type input "1139.36"
type input "4.752039"
type input "1139.36"
type input "4.865698"
type input "1139.36"
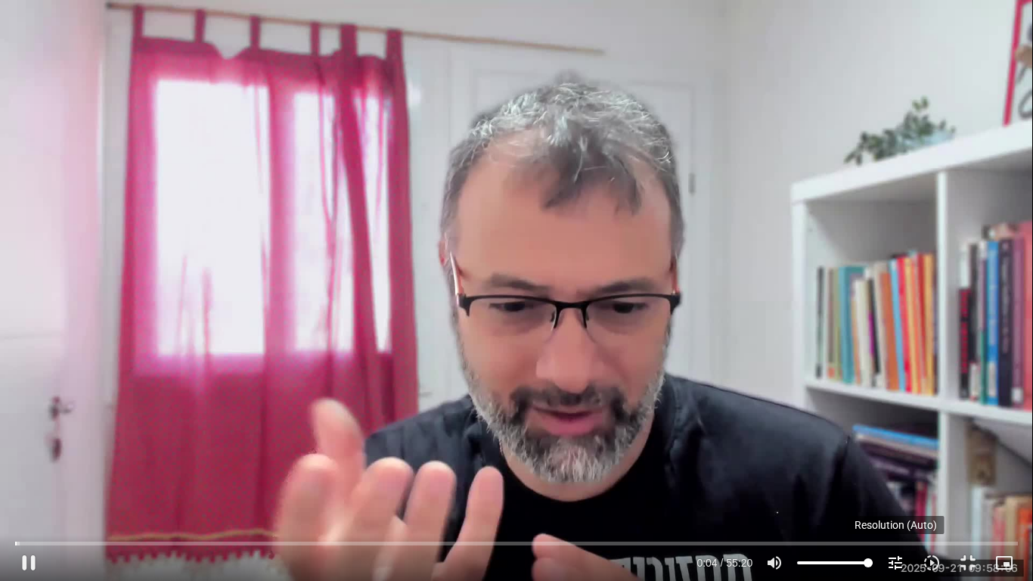
type input "4.999798"
type input "1139.36"
type input "5.133193"
type input "1139.36"
type input "5.266126"
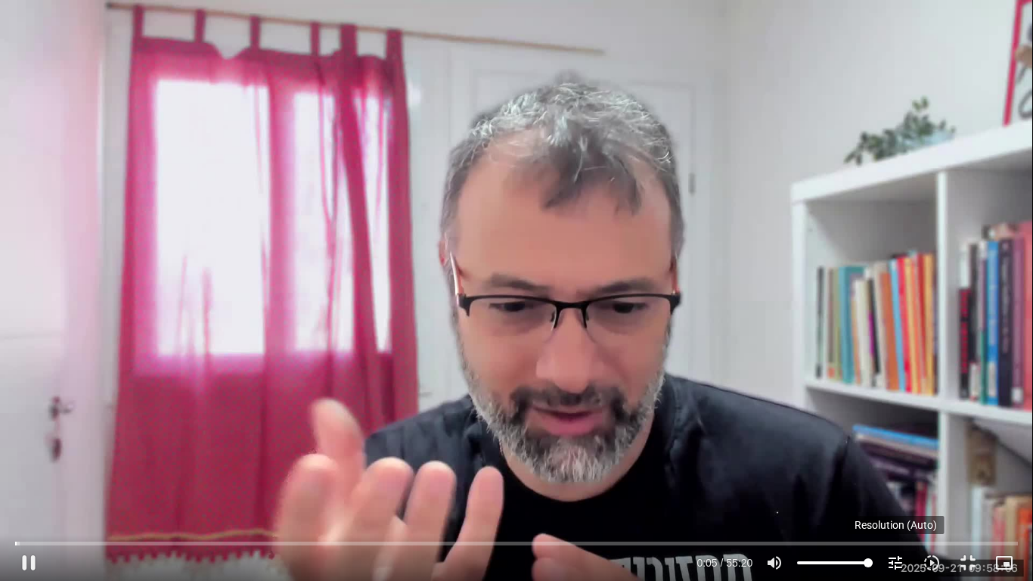
type input "1139.36"
type input "5.398251"
type input "1139.36"
type input "5.530927"
type input "1139.36"
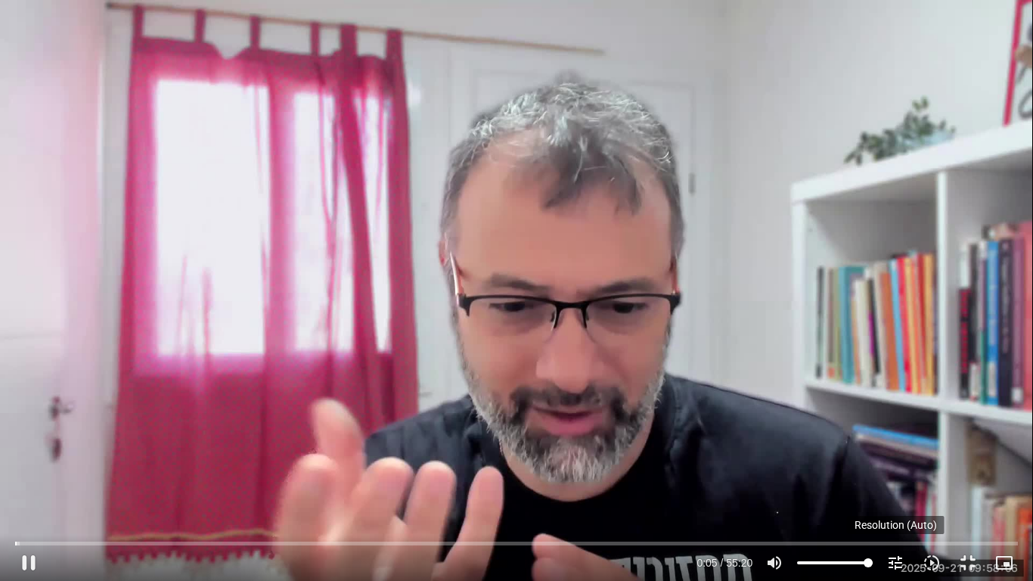
type input "5.666034"
type input "1139.36"
type input "5.796999"
type input "1139.36"
type input "6.061847"
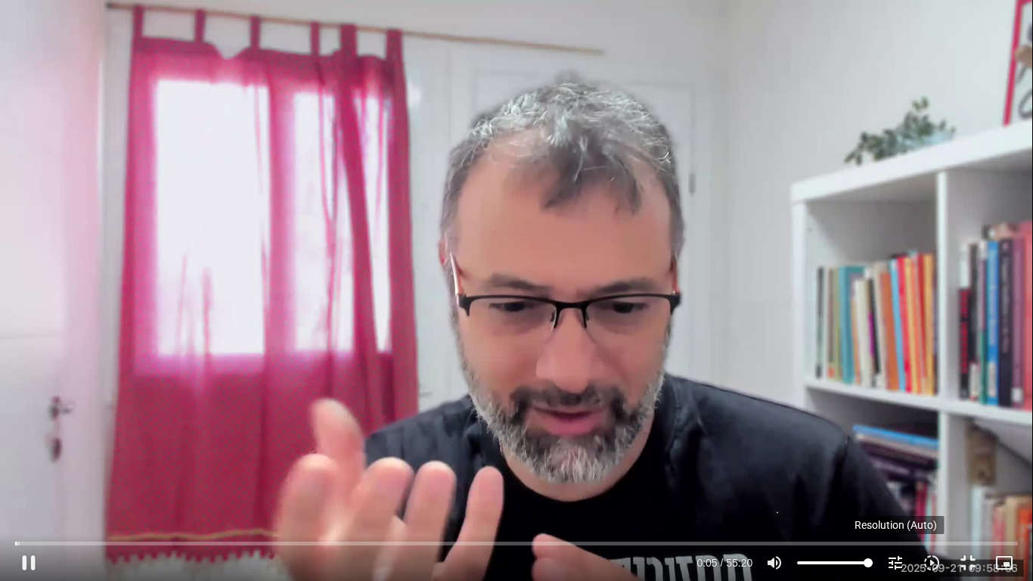
type input "1139.36"
type input "6.192133"
type input "1139.36"
type input "6.318061"
type input "1139.36"
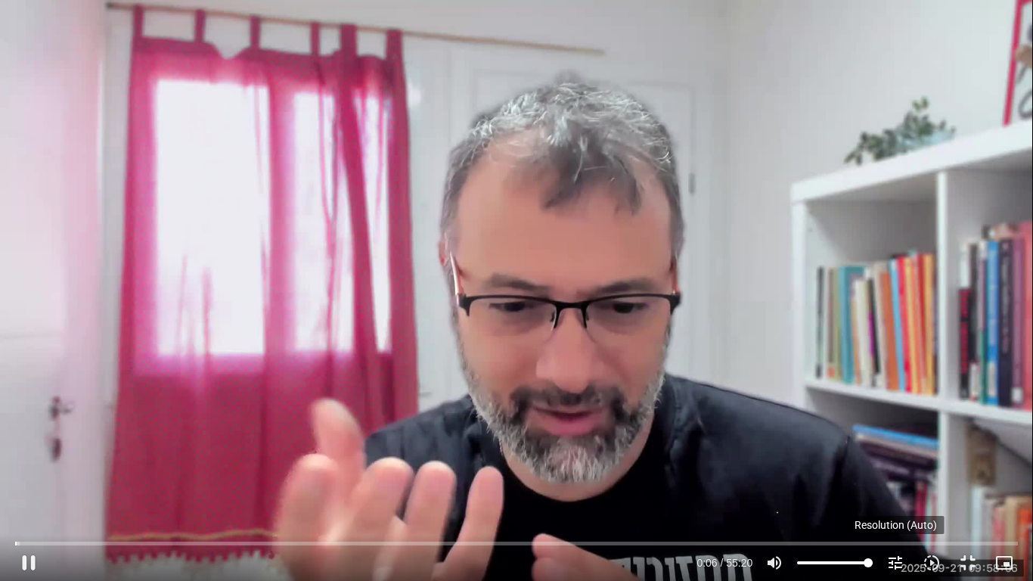
type input "6.451166"
type input "1139.36"
type input "6.587903"
type input "1139.36"
type input "6.717735"
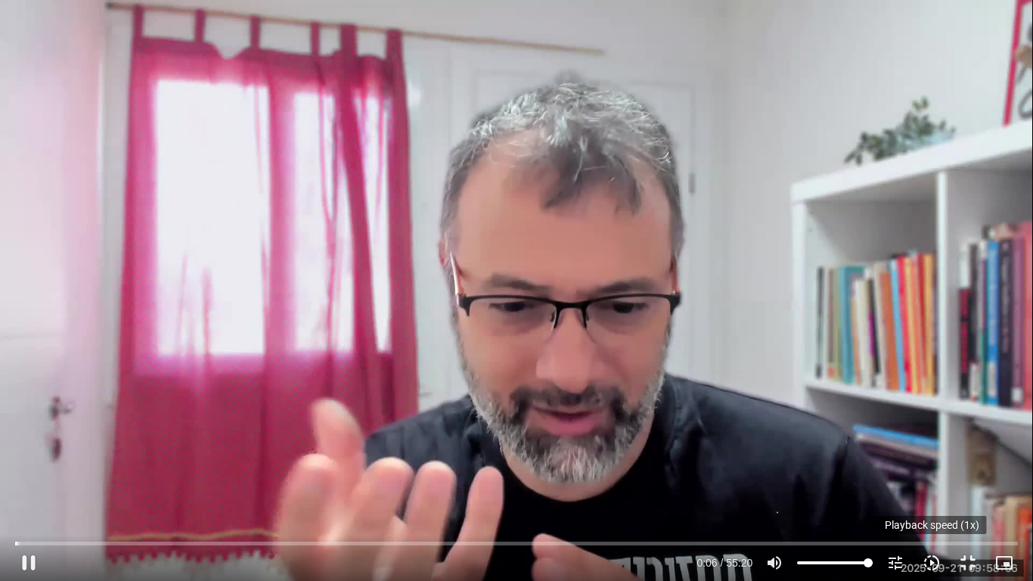
type input "1139.36"
type input "6.854083"
type input "1139.36"
type input "6.966534"
type input "1139.36"
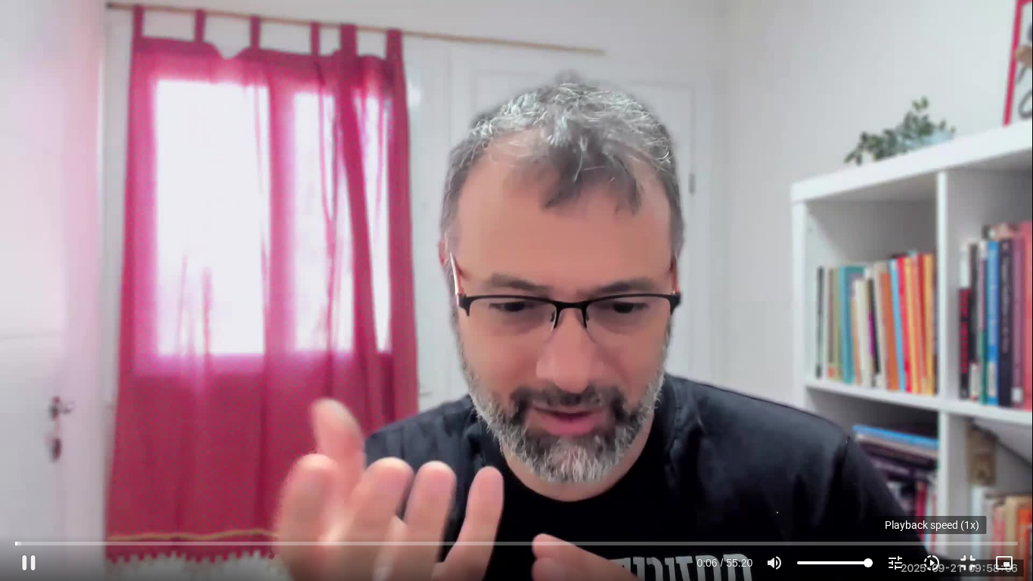
type input "7.094784"
type input "1139.36"
type input "7.220145"
type input "1139.36"
type input "7.351071"
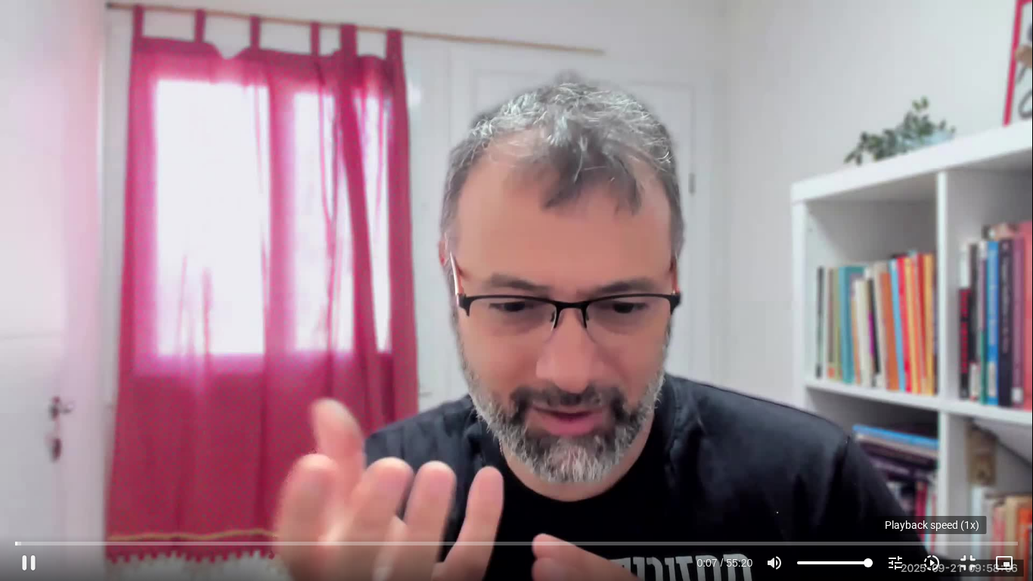
click at [930, 478] on icon "slow_motion_video" at bounding box center [932, 563] width 18 height 18
type input "1139.36"
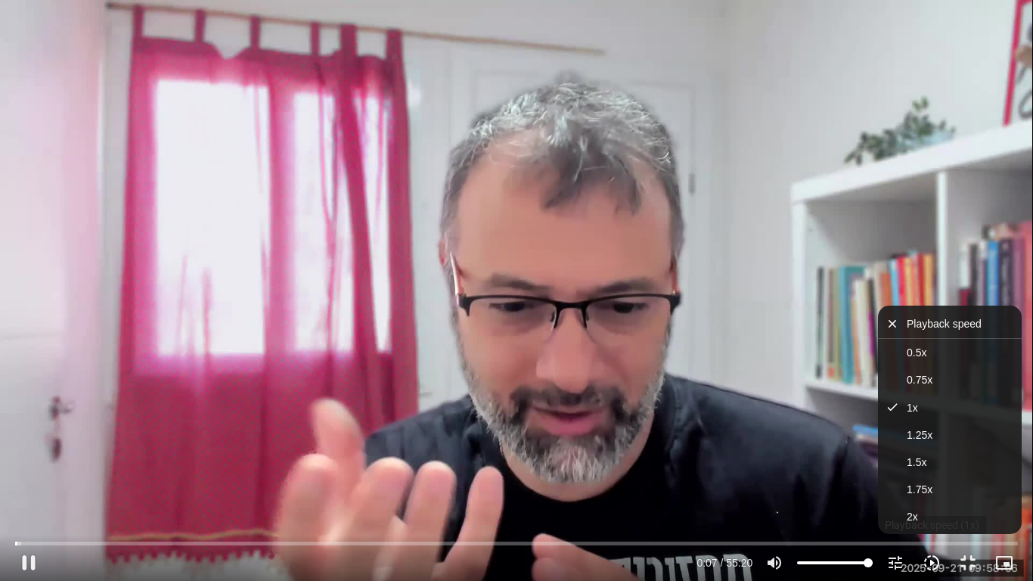
type input "7.481201"
type input "1139.36"
type input "7.612758"
type input "1139.36"
type input "7.746644"
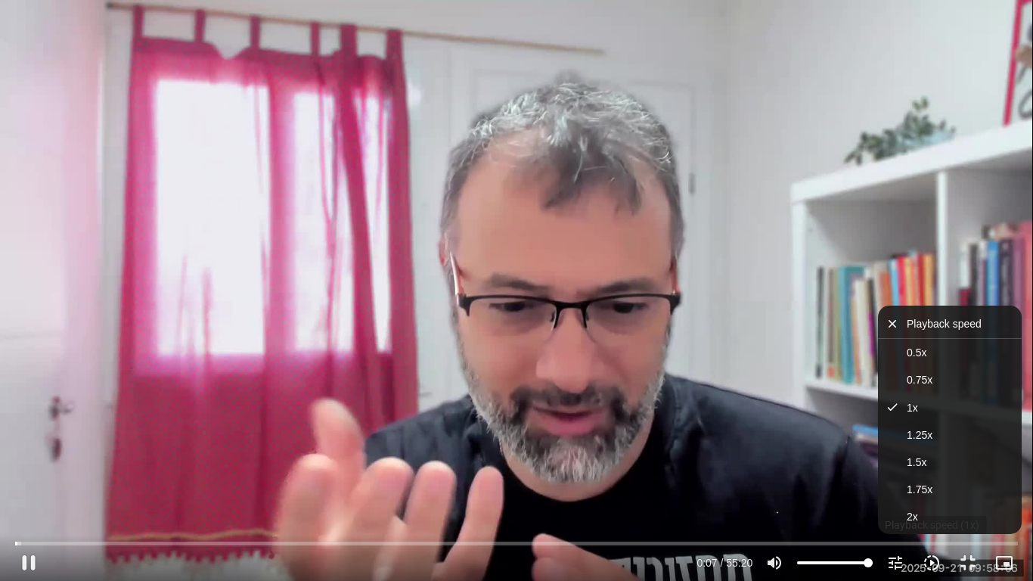
type input "1139.36"
type input "7.872762"
type input "1139.36"
type input "8.001535"
type input "1139.36"
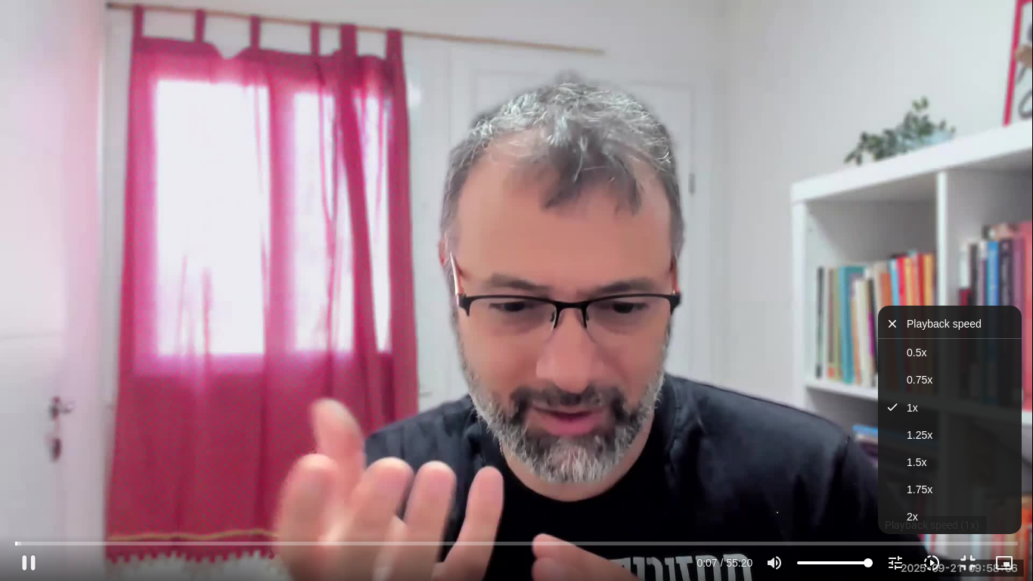
type input "8.133529"
type input "1139.36"
type input "8.266187"
type input "1139.36"
type input "8.417468"
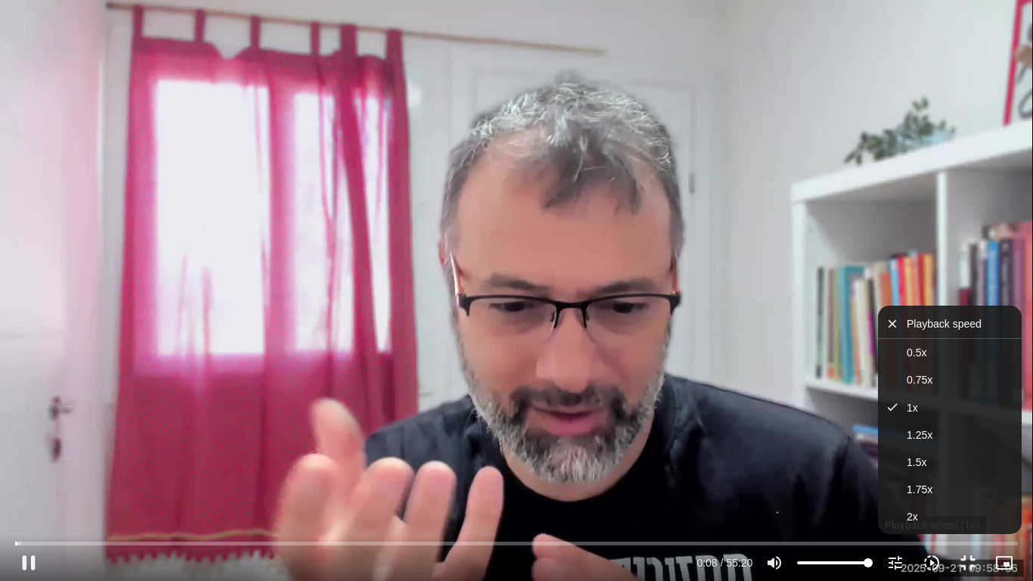
type input "1139.36"
type input "8.532364"
type input "1139.36"
type input "8.68412"
type input "1139.36"
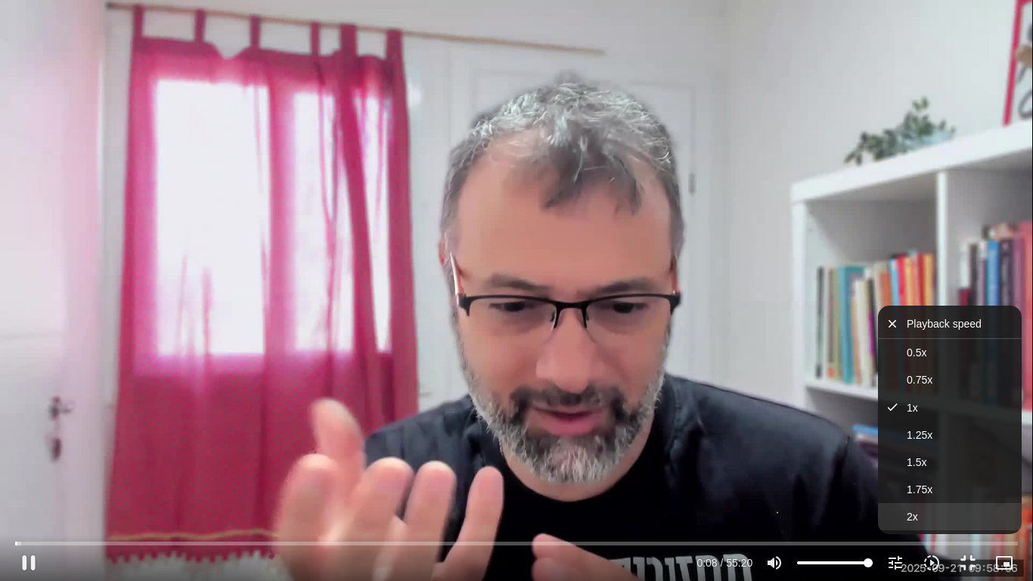
type input "8.817508"
type input "1139.36"
type input "8.950248"
type input "1139.36"
type input "9.066342"
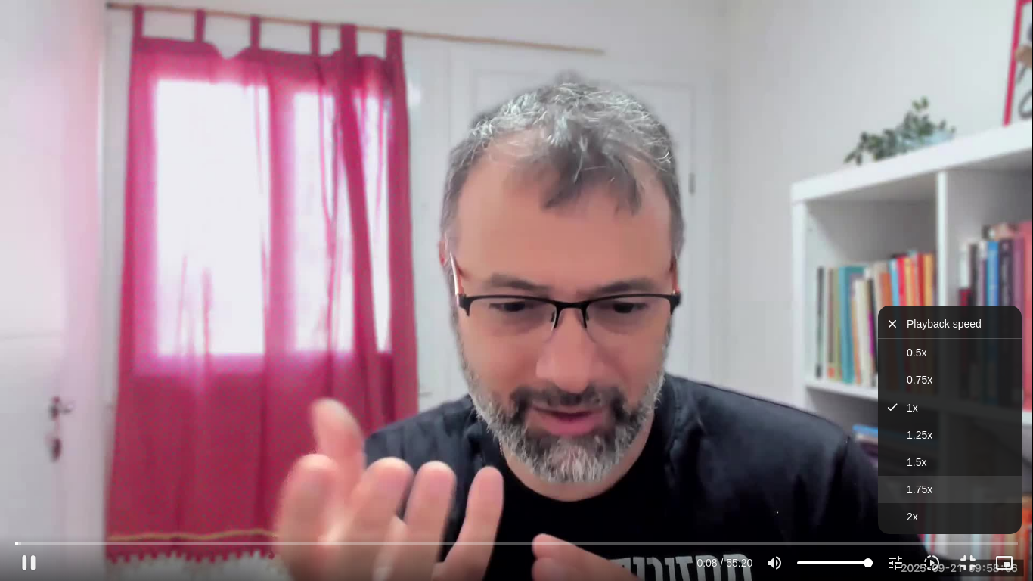
type input "1139.36"
type input "9.218647"
type input "1139.36"
type input "9.35062"
type input "1139.36"
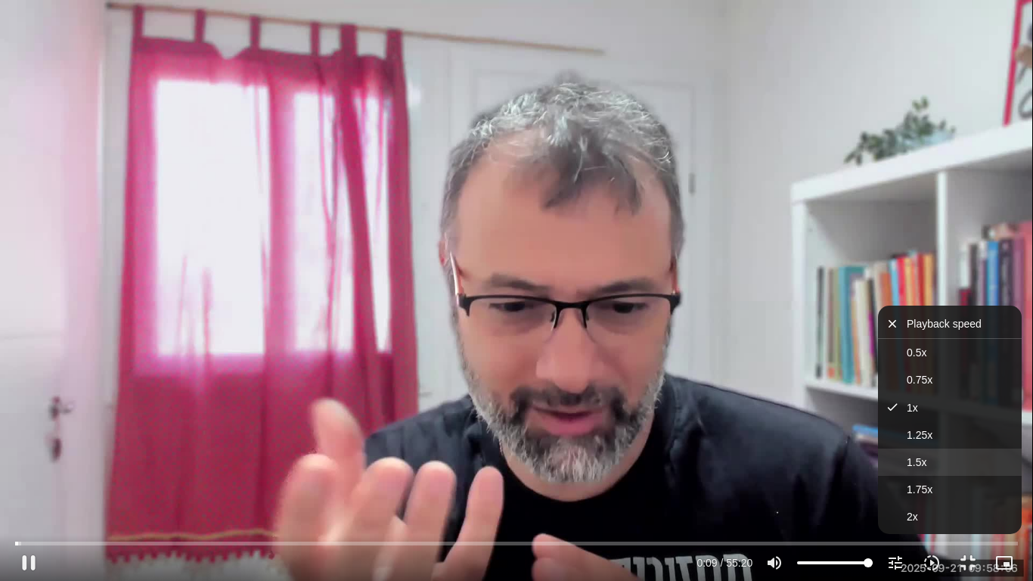
type input "9.485309"
type input "1139.36"
type input "9.600845"
type input "1139.36"
type input "9.704538"
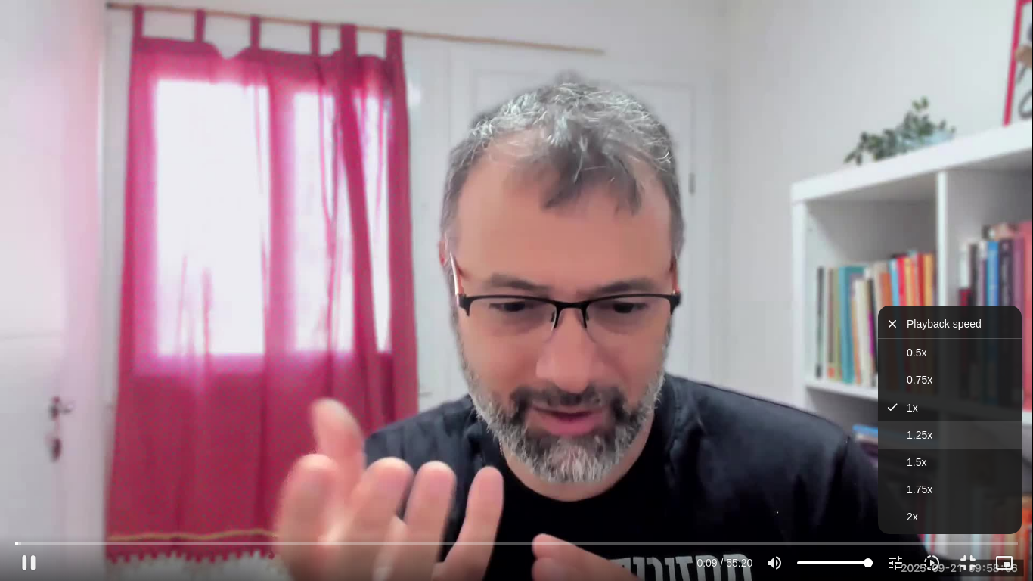
type input "1139.36"
type input "9.867382"
type input "1139.36"
type input "9.999816"
type input "1139.36"
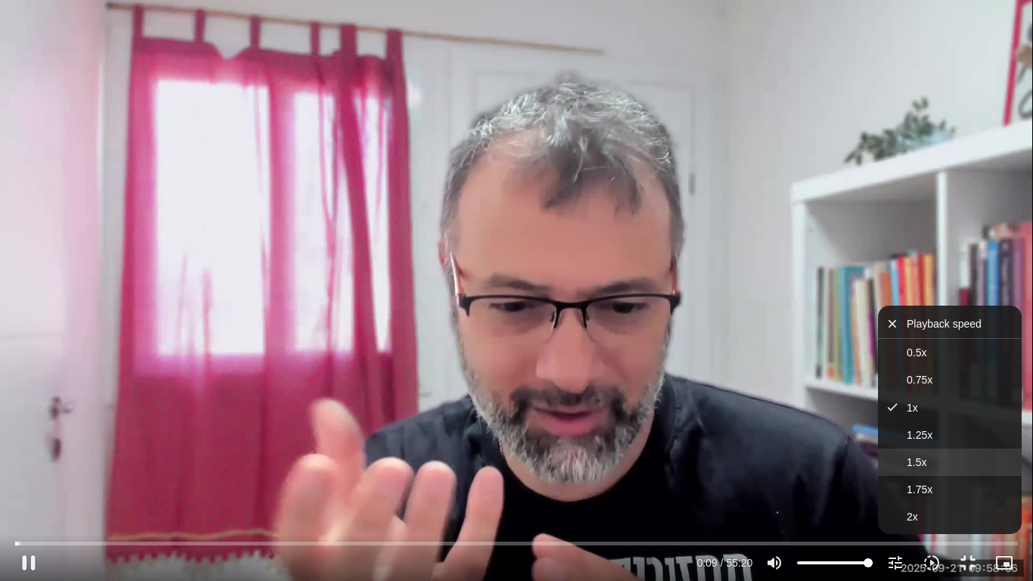
type input "10.116286"
type input "1139.36"
type input "10.267171"
type input "1139.36"
type input "10.368206"
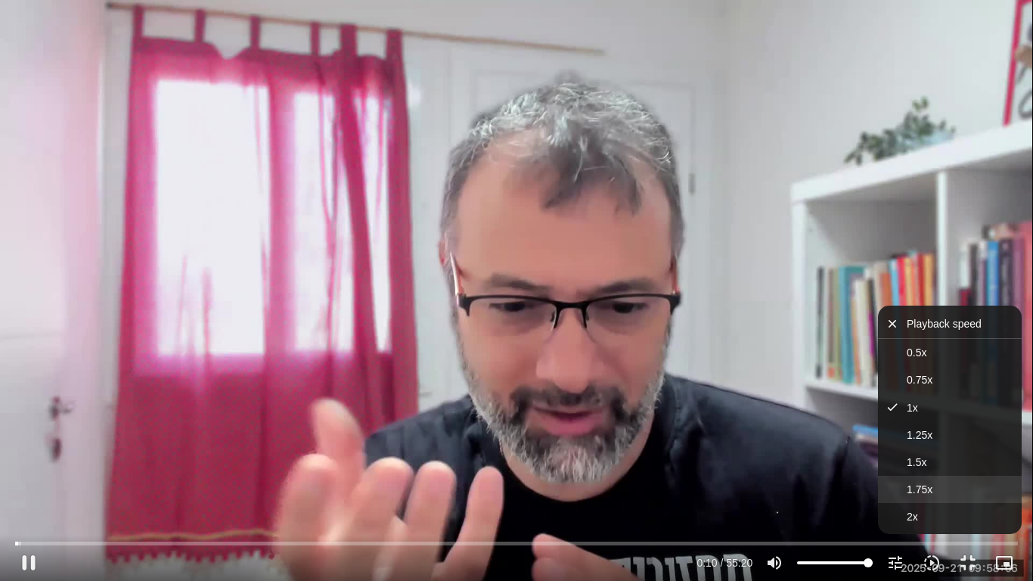
type input "1139.36"
type input "10.515995"
type input "1139.36"
type input "10.651977"
type input "1139.36"
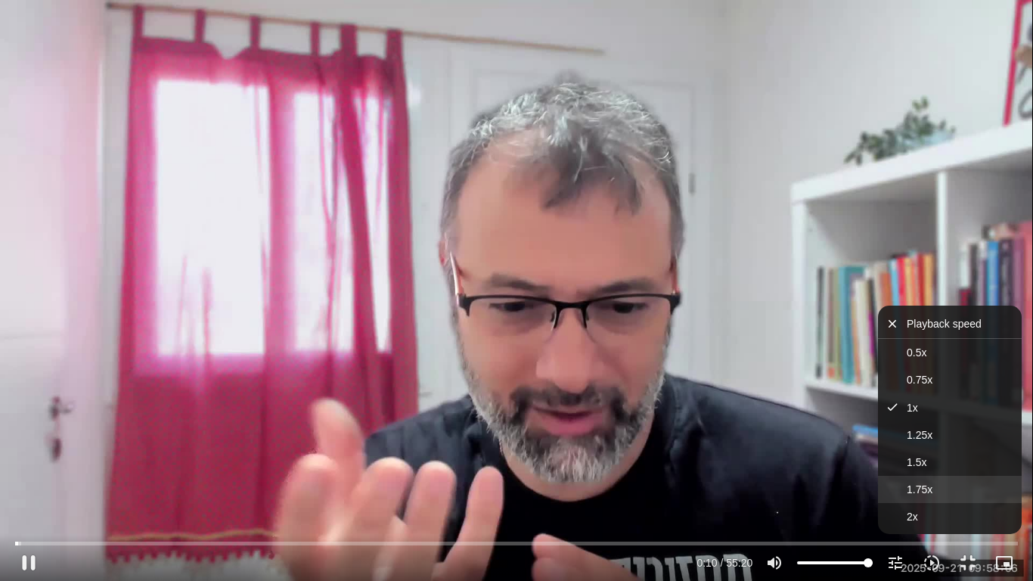
type input "10.746711"
type input "1139.36"
type input "10.900855"
type input "1139.36"
type input "11.033636"
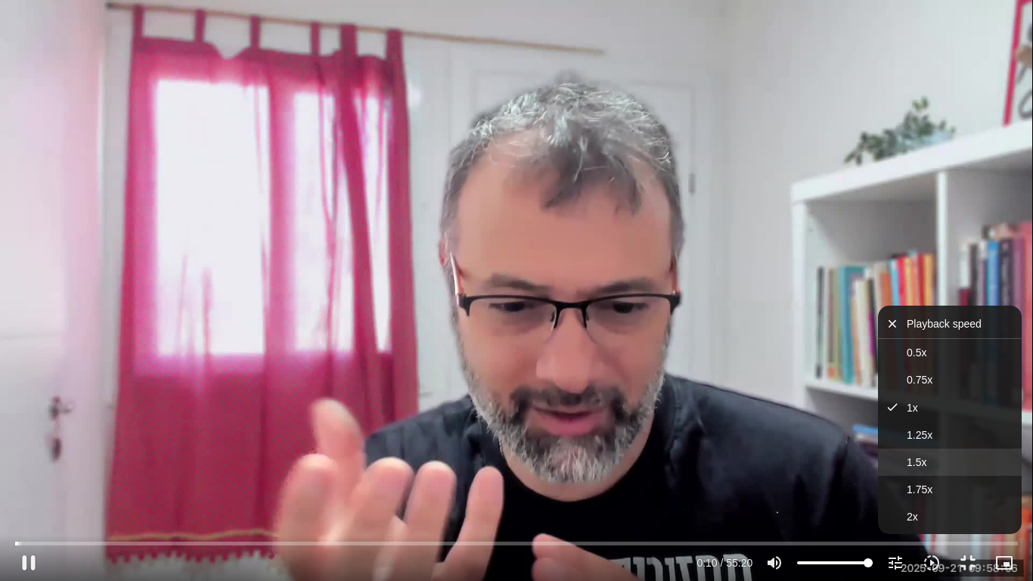
type input "1139.36"
type input "11.158182"
type input "1139.36"
type input "11.265221"
type input "1139.36"
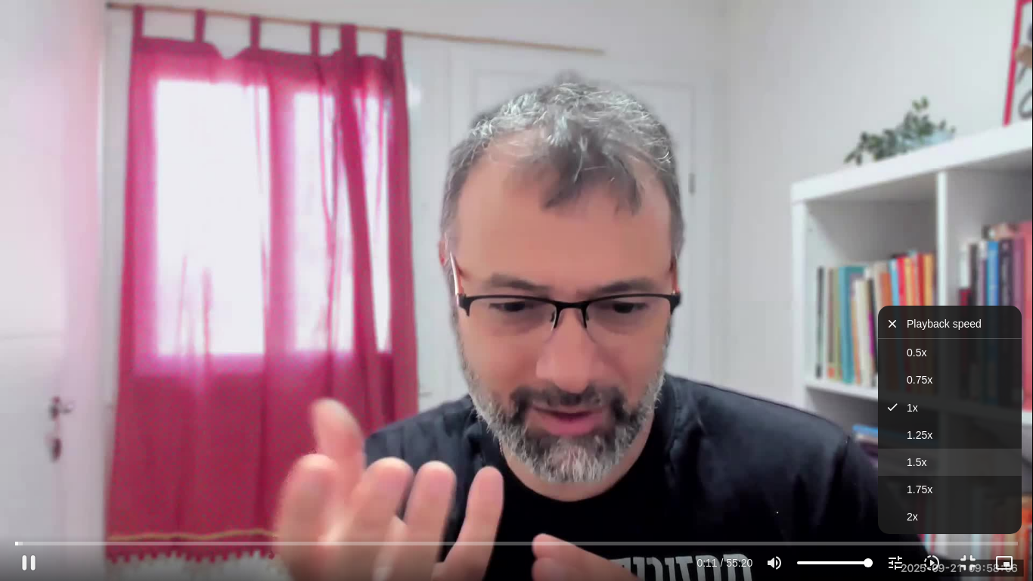
type input "11.400349"
type input "1139.36"
type input "11.529795"
type input "1139.36"
type input "11.659459"
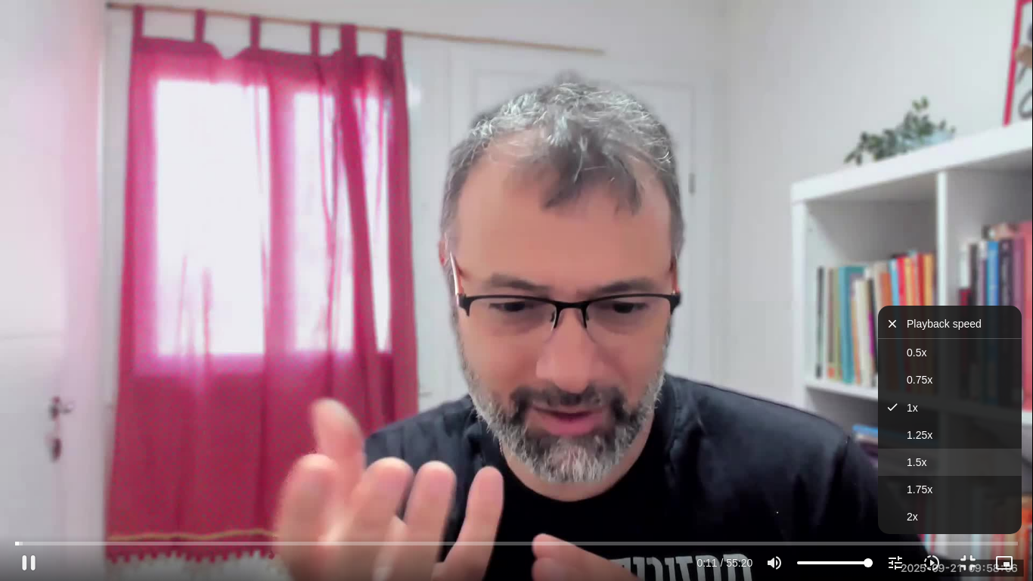
type input "1139.36"
type input "12.035955"
type input "1139.36"
type input "12.168089"
type input "1139.36"
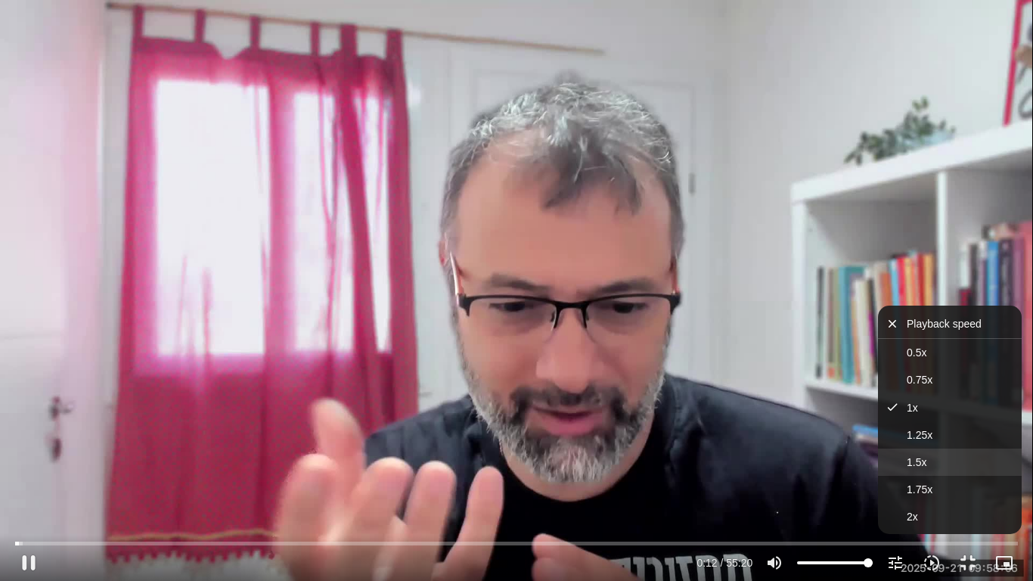
click at [916, 465] on span "1.5x" at bounding box center [917, 462] width 20 height 12
type input "12.303727"
type input "1139.36"
type input "12.456574"
type input "1139.36"
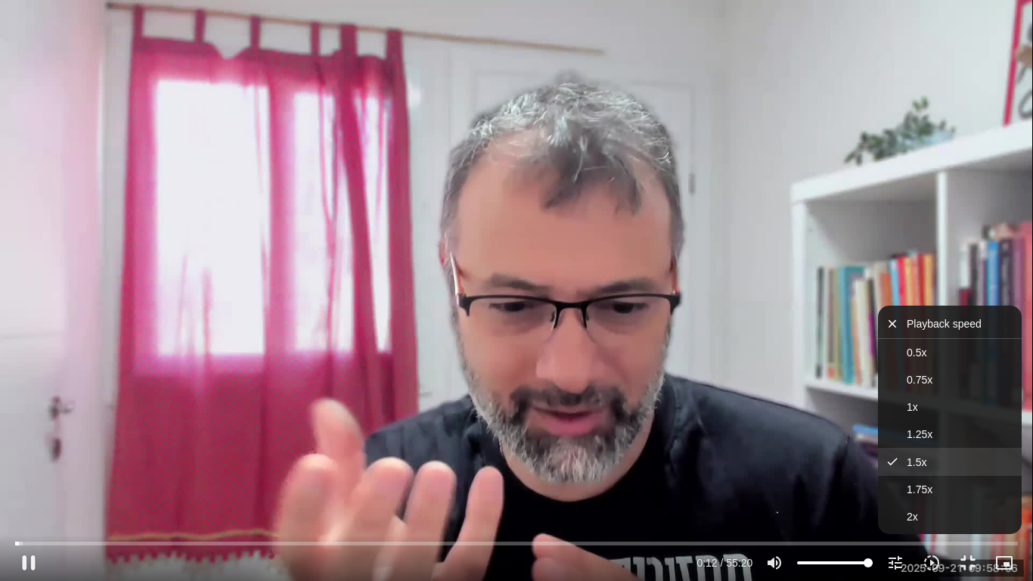
type input "12.649495"
type input "1139.36"
type input "12.849524"
type input "1139.36"
type input "13.036657"
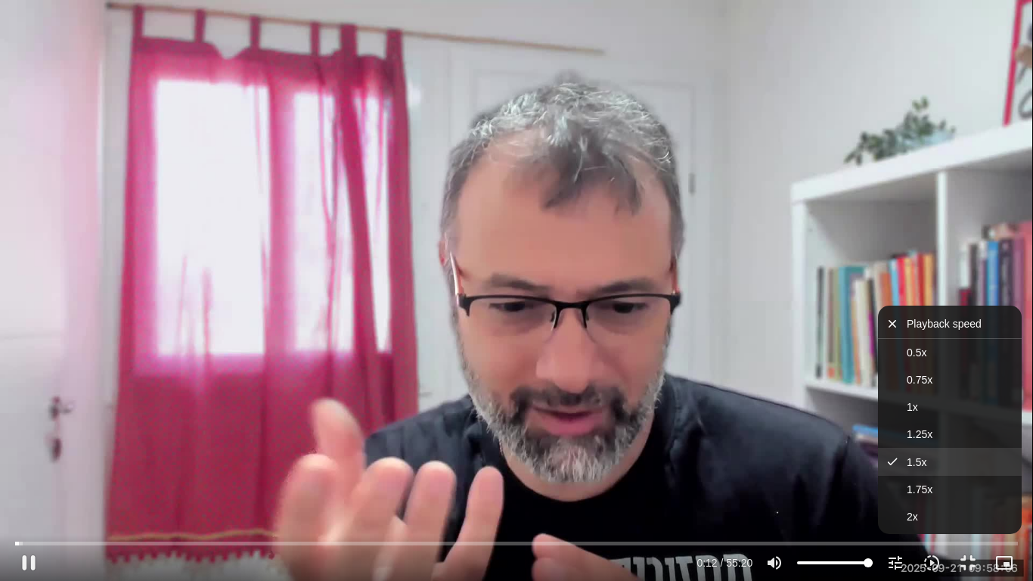
type input "1139.36"
type input "13.235778"
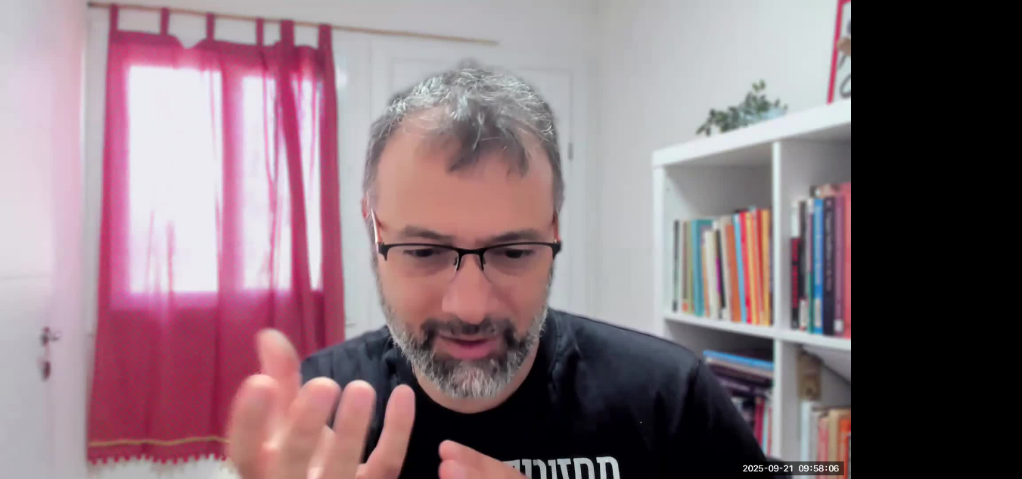
scroll to position [5779, 0]
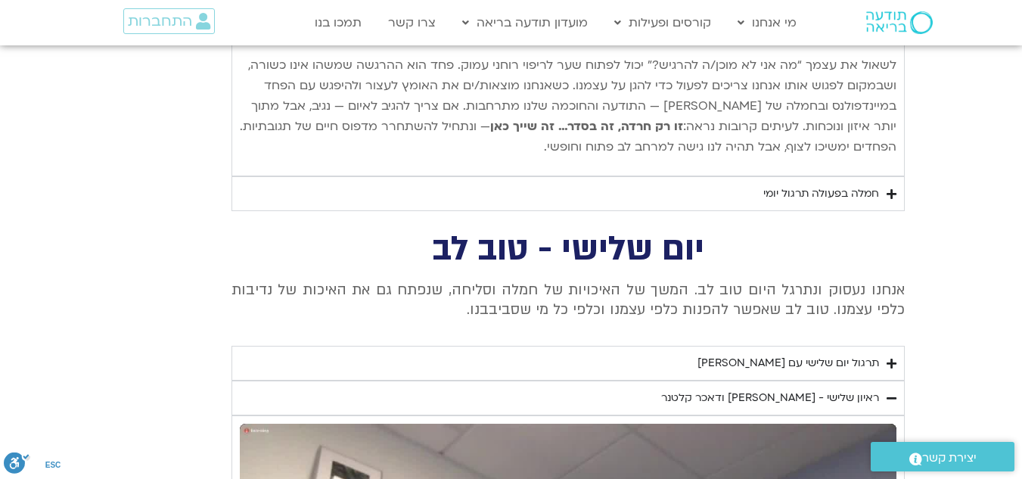
click at [770, 354] on div "תרגול יום שלישי עם [PERSON_NAME]" at bounding box center [789, 363] width 182 height 18
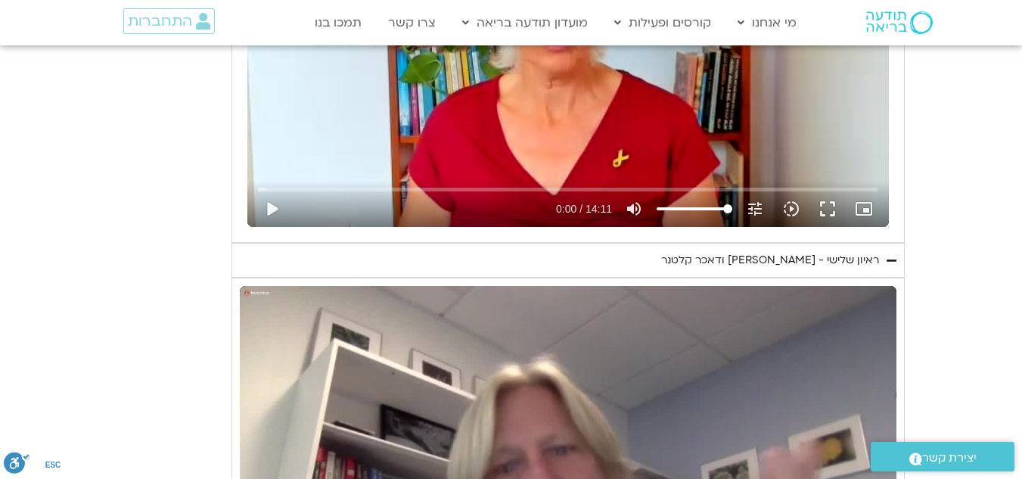
scroll to position [6309, 0]
click at [754, 252] on div "ראיון שלישי - [PERSON_NAME] ודאכר קלטנר" at bounding box center [770, 261] width 218 height 18
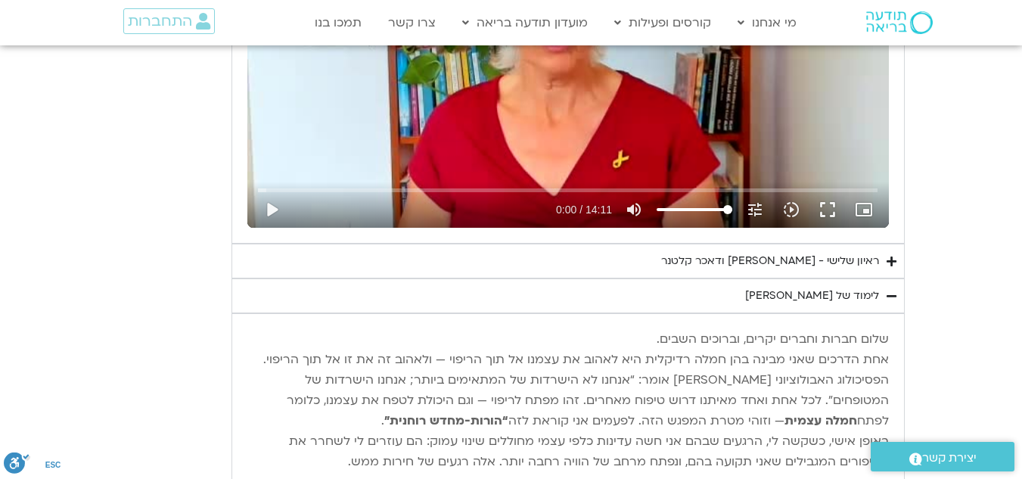
click at [754, 252] on div "ראיון שלישי - [PERSON_NAME] ודאכר קלטנר" at bounding box center [770, 261] width 218 height 18
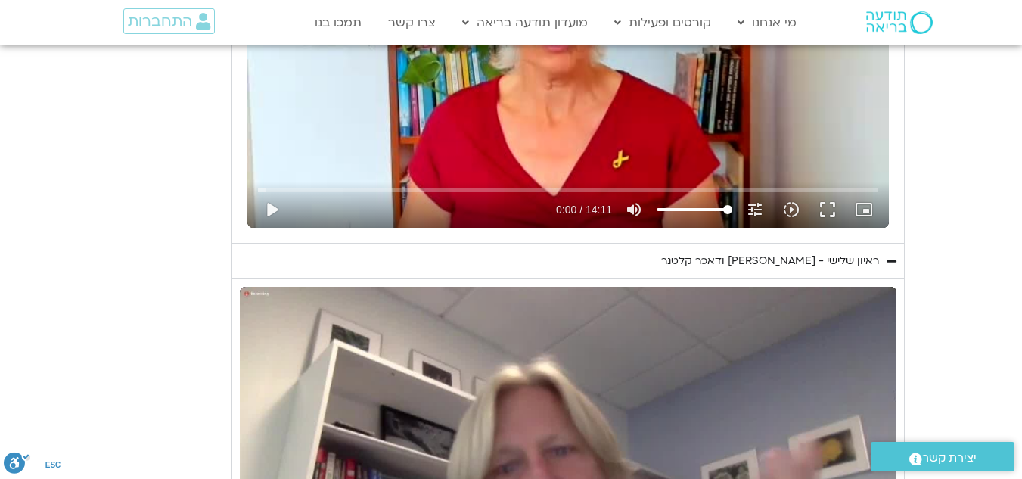
click at [587, 287] on div "Skip Ad play_arrow 0:00 / 27:20 volume_up Mute tune Resolution Auto 720p slow_m…" at bounding box center [568, 471] width 657 height 369
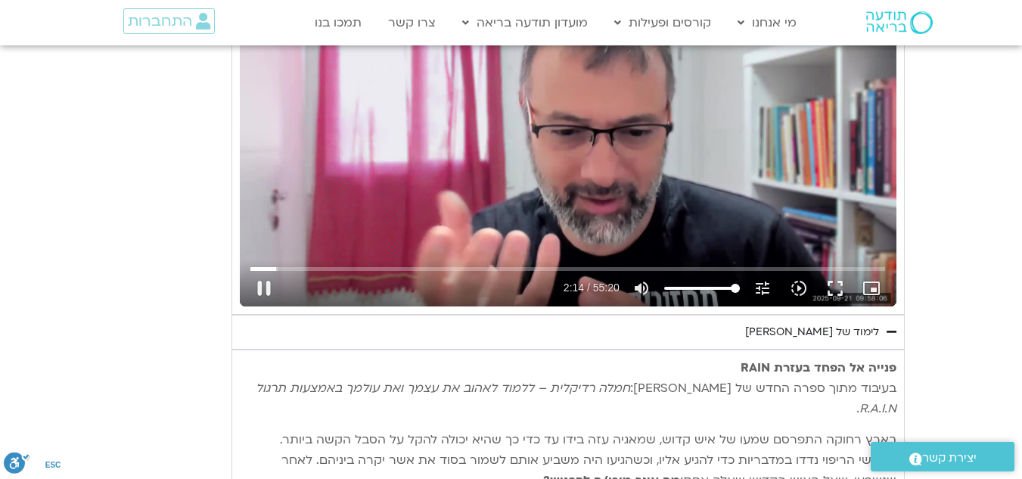
scroll to position [4417, 0]
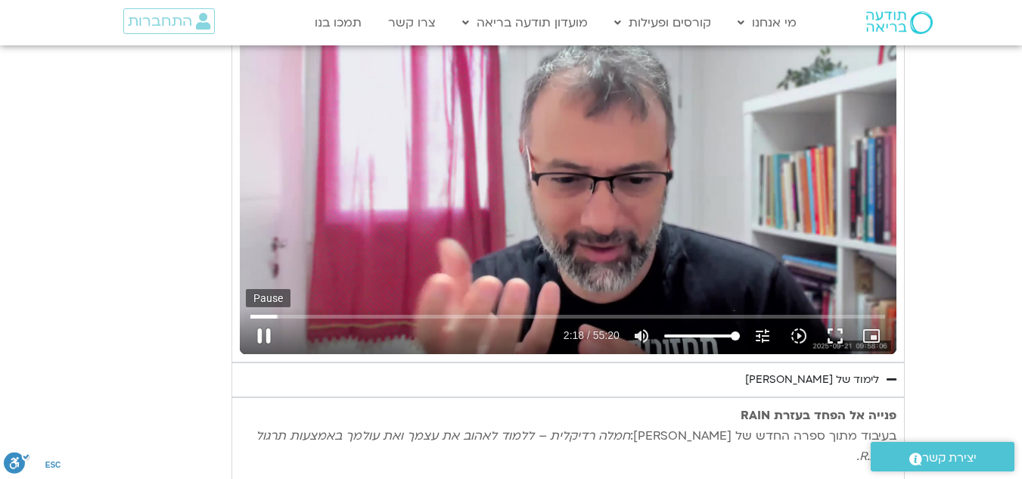
click at [259, 318] on button "pause" at bounding box center [264, 336] width 36 height 36
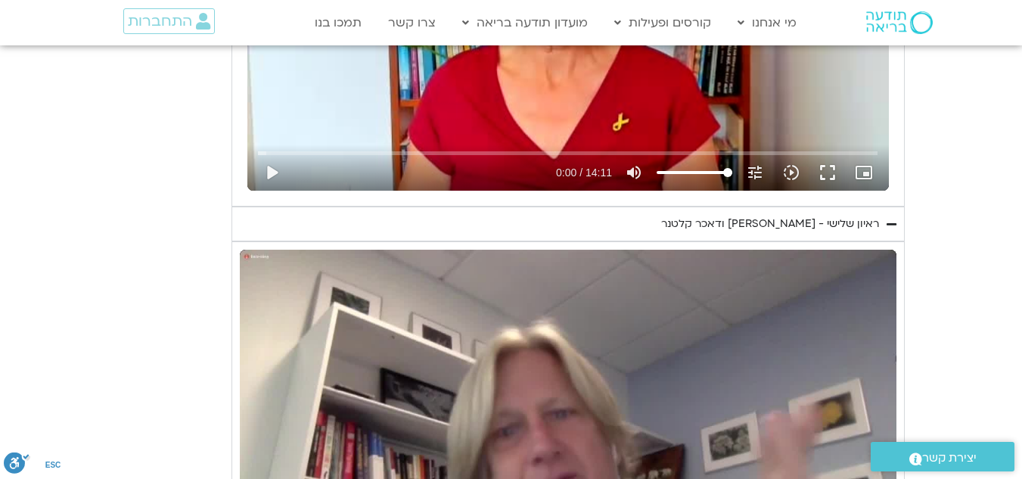
scroll to position [6385, 0]
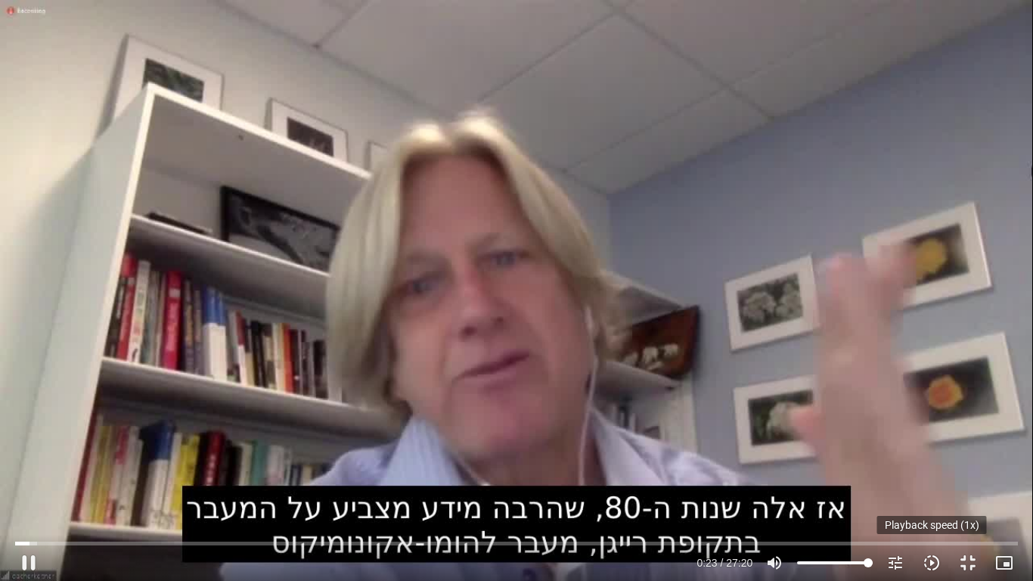
click at [930, 478] on icon "slow_motion_video" at bounding box center [932, 563] width 18 height 18
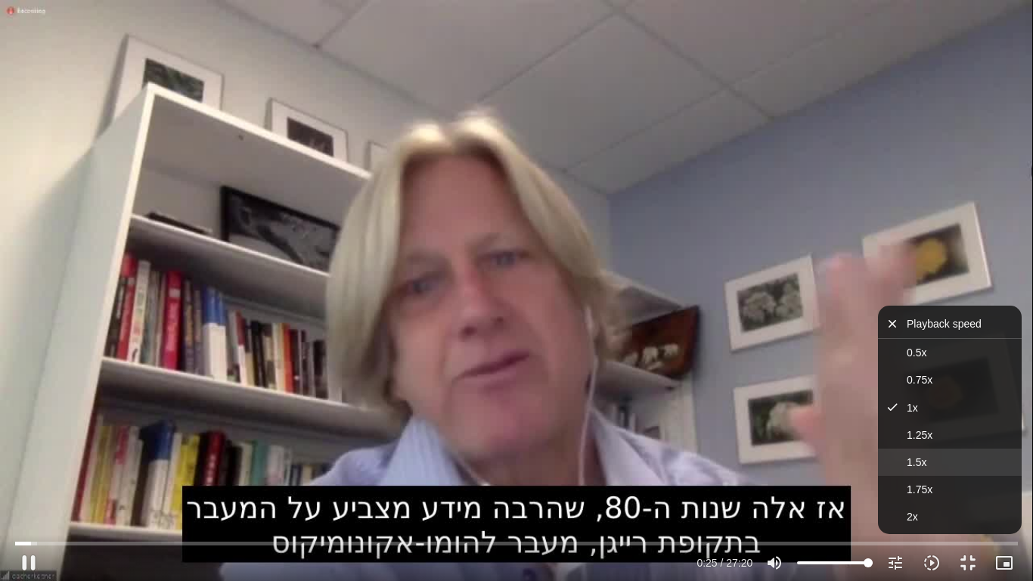
click at [915, 461] on span "1.5x" at bounding box center [917, 462] width 20 height 12
click at [918, 478] on span "1.75x" at bounding box center [920, 489] width 26 height 12
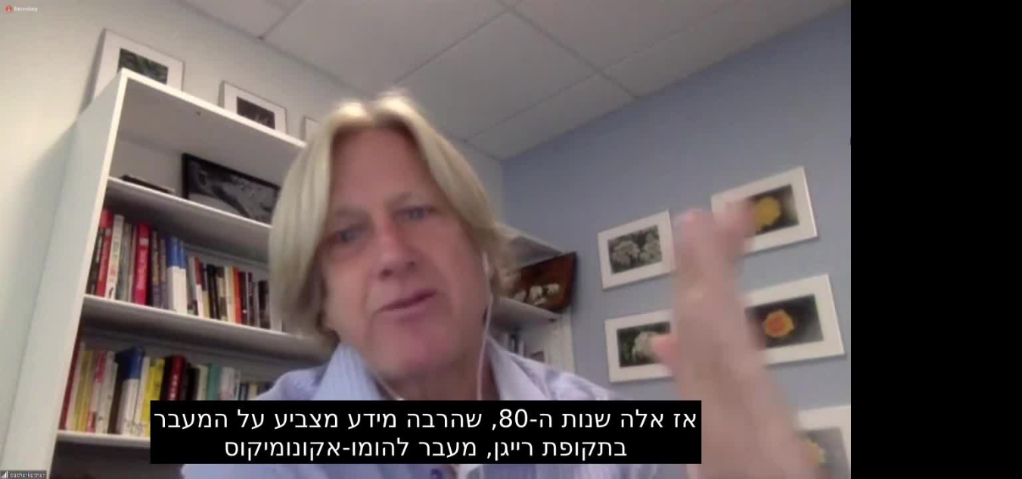
scroll to position [6425, 0]
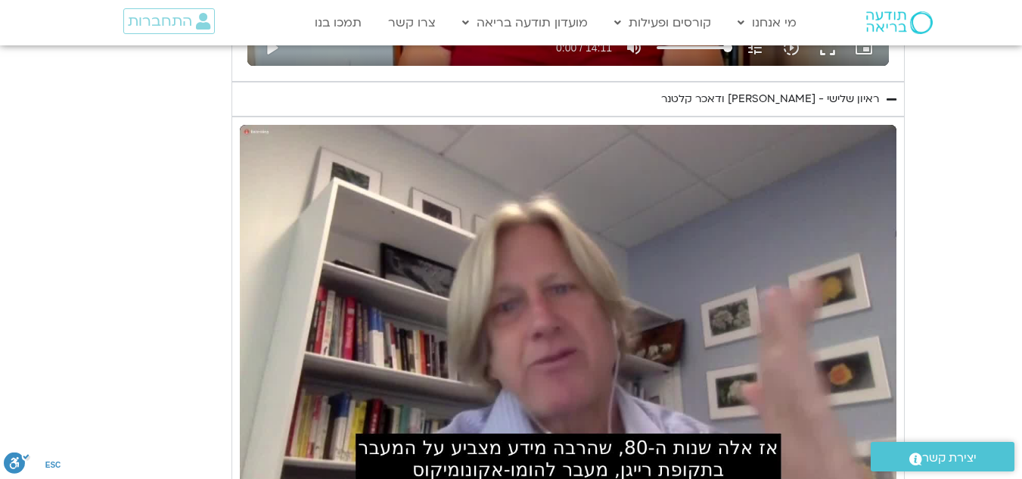
scroll to position [6500, 0]
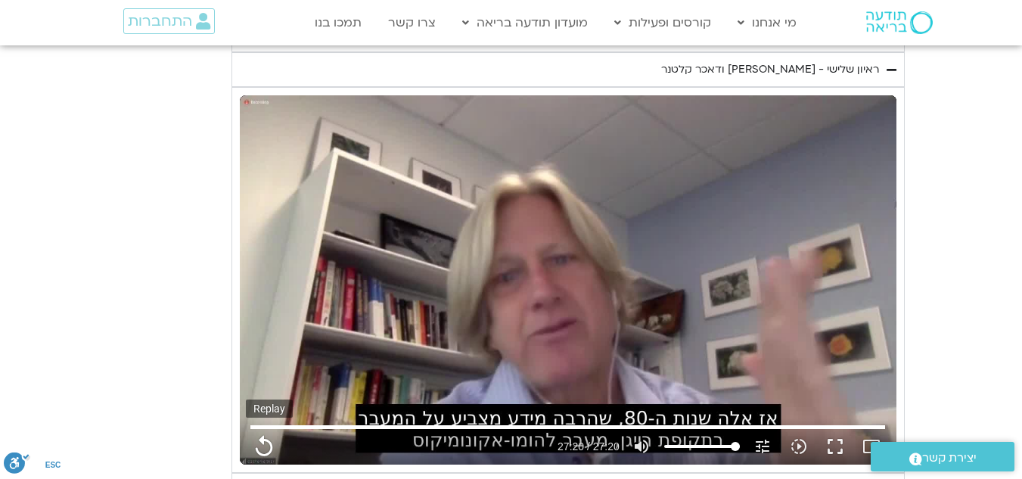
click at [269, 428] on button "replay" at bounding box center [264, 446] width 36 height 36
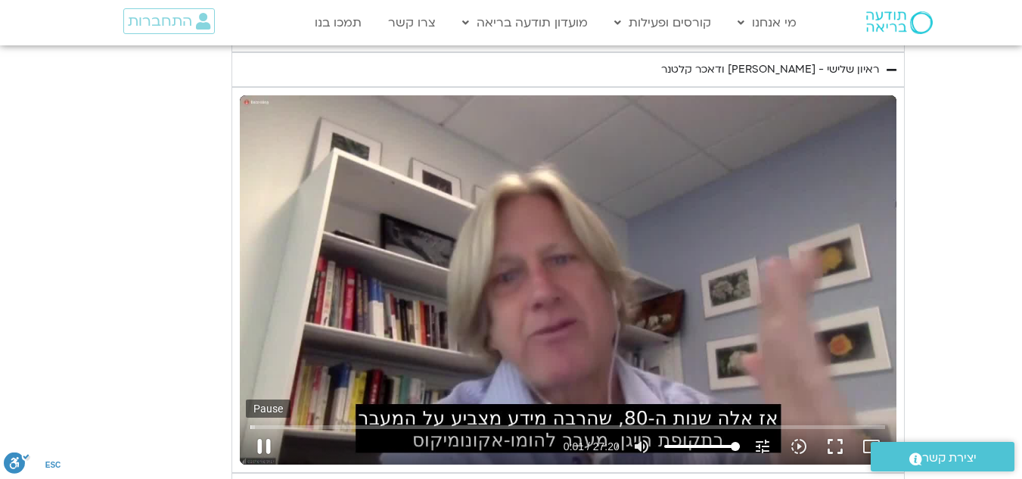
click at [261, 428] on button "pause" at bounding box center [264, 446] width 36 height 36
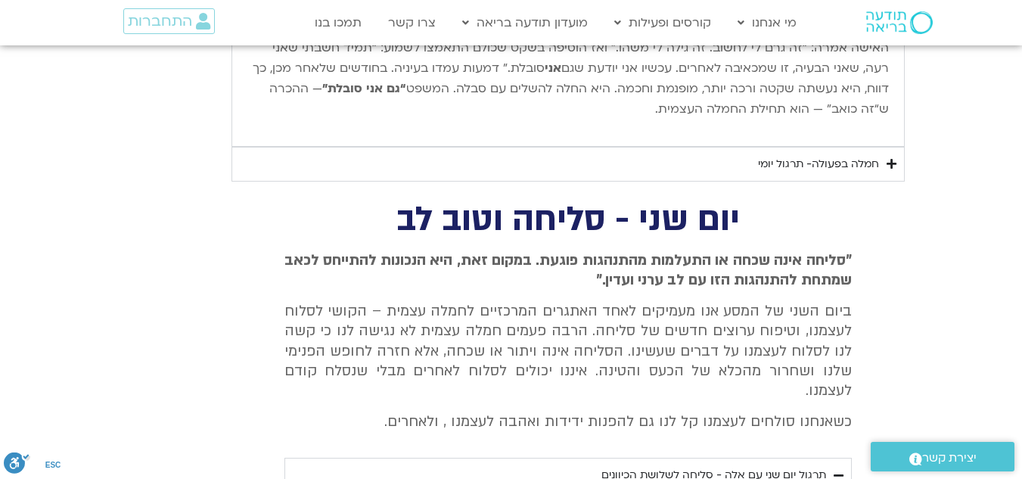
scroll to position [7332, 0]
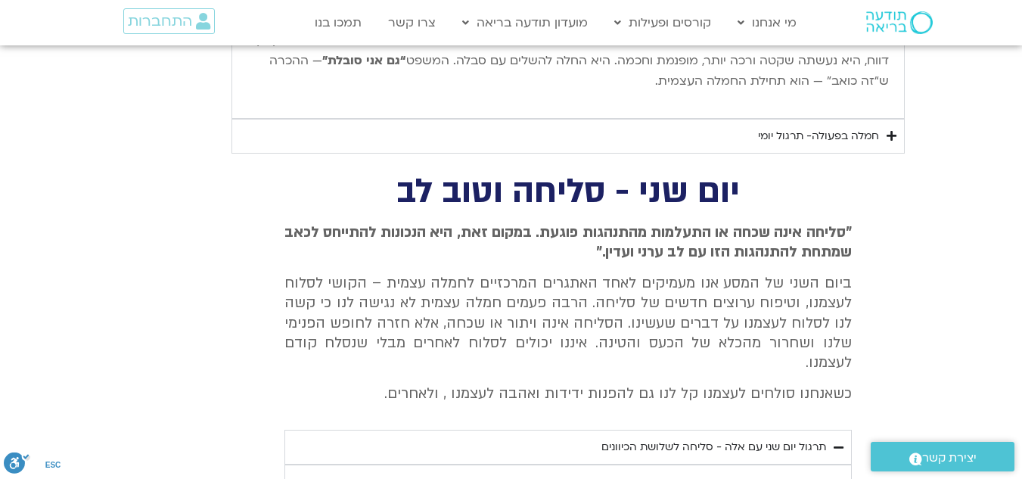
click at [665, 438] on div "תרגול יום שני עם אלה - סליחה לשלושת הכיוונים" at bounding box center [713, 447] width 225 height 18
click at [666, 438] on div "תרגול יום שני עם אלה - סליחה לשלושת הכיוונים" at bounding box center [713, 447] width 225 height 18
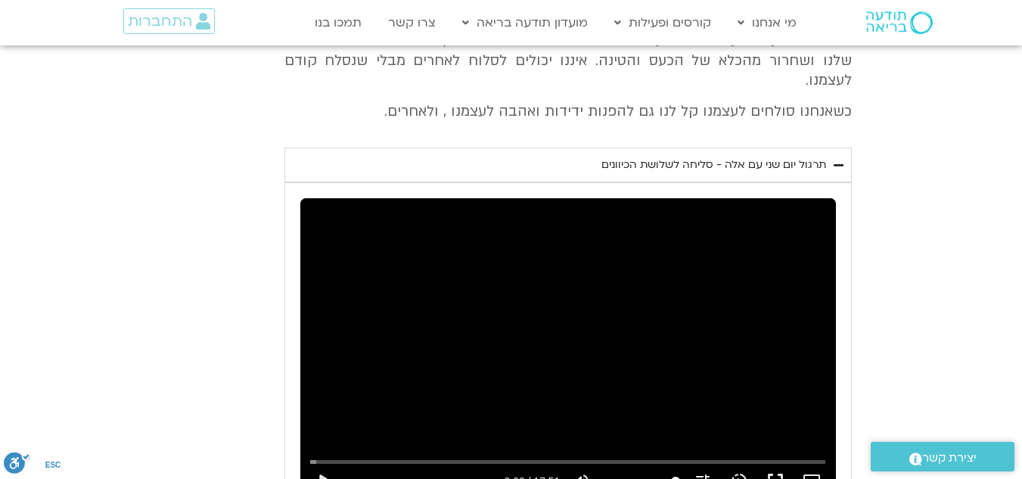
scroll to position [7635, 0]
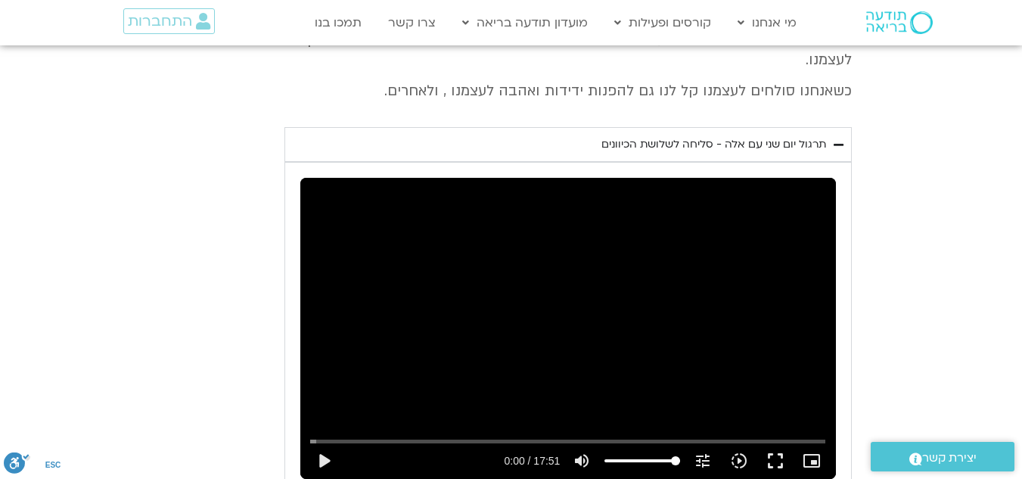
click at [592, 235] on div "Skip Ad 12:07 play_arrow 0:00 / 17:51 volume_up Mute tune Resolution Auto 720p …" at bounding box center [568, 328] width 536 height 301
click at [773, 443] on button "fullscreen" at bounding box center [775, 461] width 36 height 36
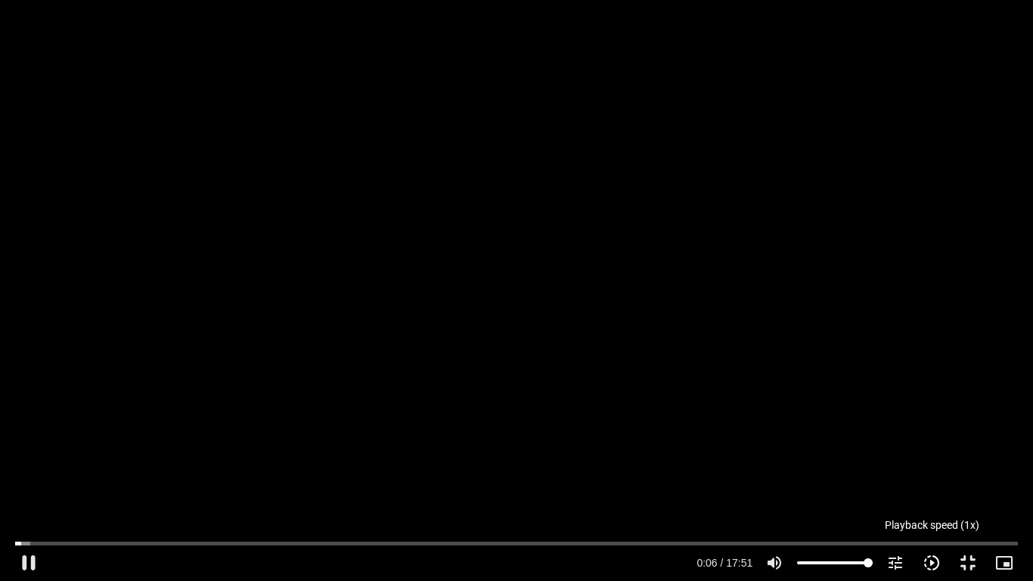
click at [928, 478] on icon "slow_motion_video" at bounding box center [932, 563] width 18 height 18
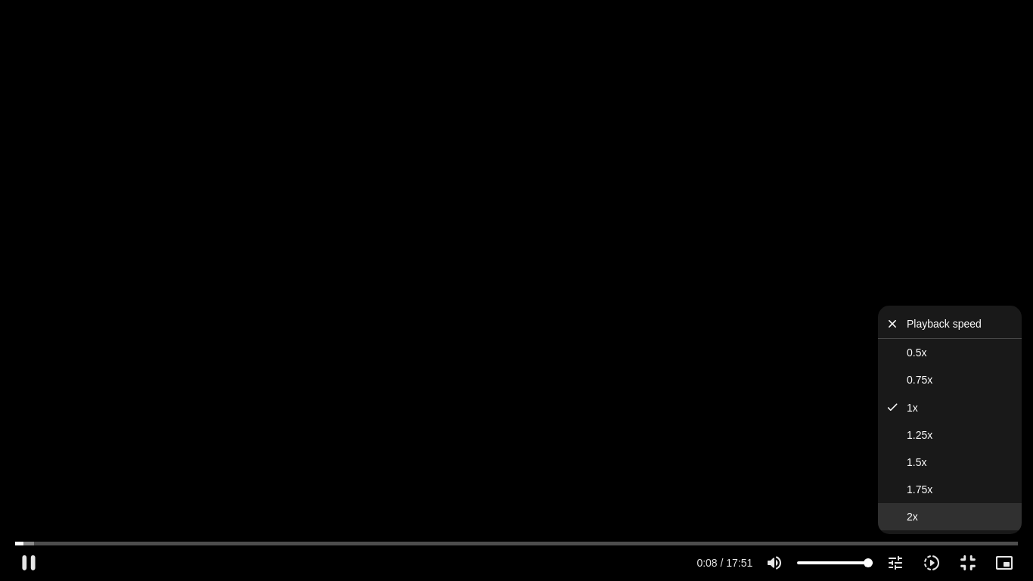
click at [906, 478] on button "2x" at bounding box center [950, 516] width 144 height 27
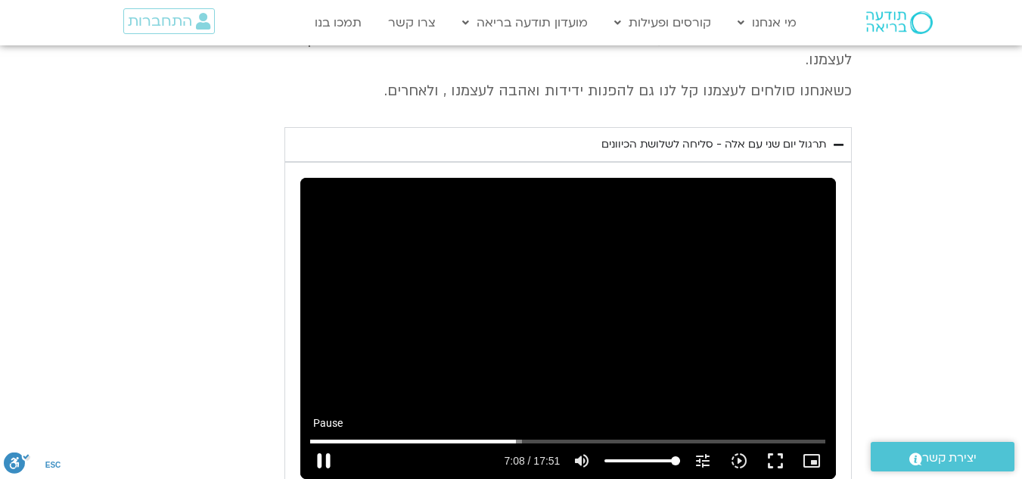
click at [325, 443] on button "pause" at bounding box center [324, 461] width 36 height 36
click at [306, 443] on button "play_arrow" at bounding box center [324, 461] width 36 height 36
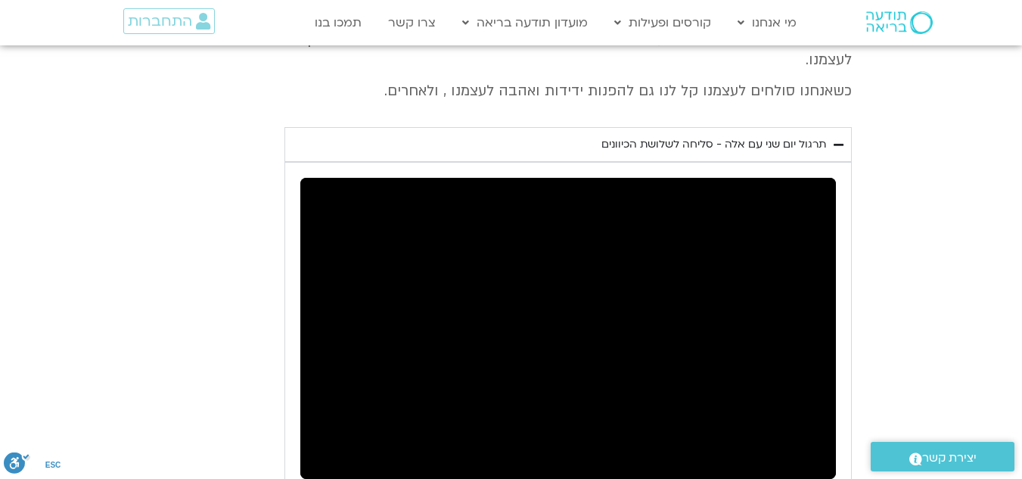
click at [306, 443] on button "pause" at bounding box center [324, 461] width 36 height 36
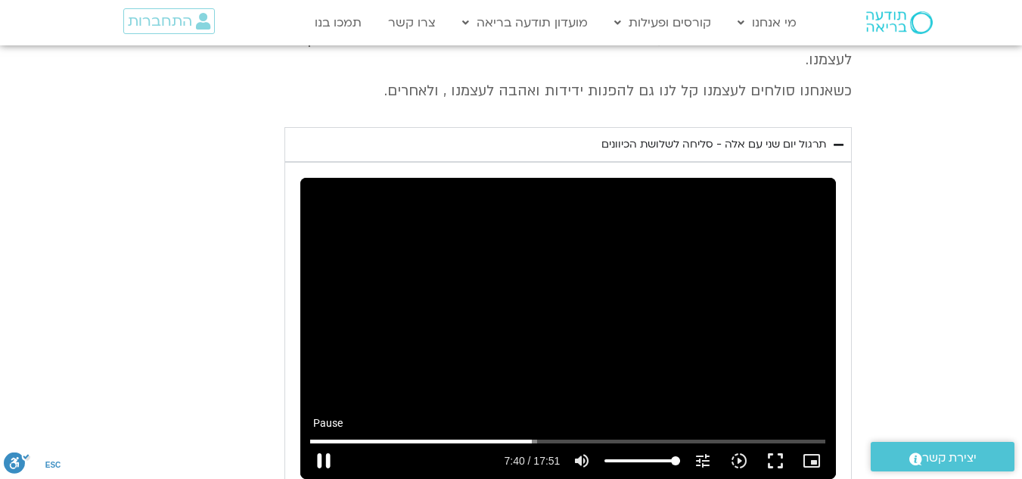
click at [325, 443] on button "pause" at bounding box center [324, 461] width 36 height 36
click at [325, 443] on button "play_arrow" at bounding box center [324, 461] width 36 height 36
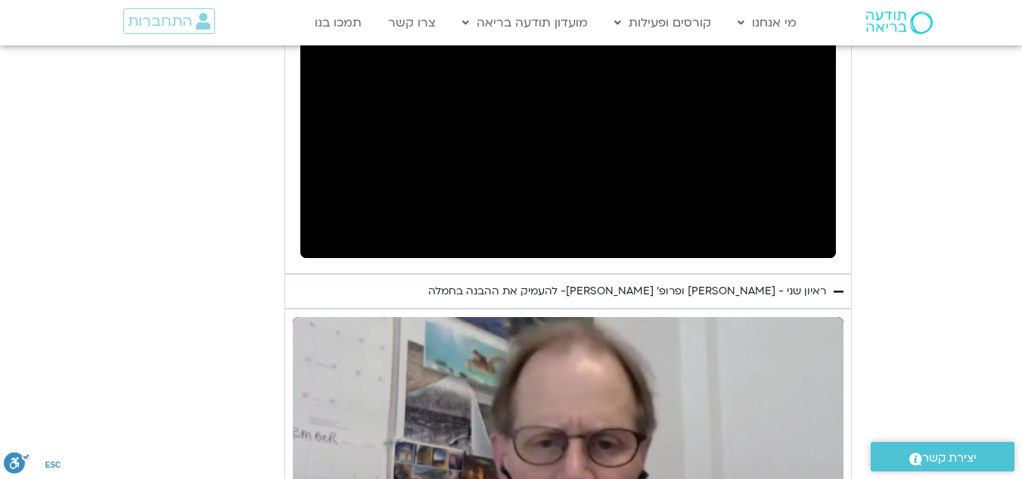
scroll to position [7862, 0]
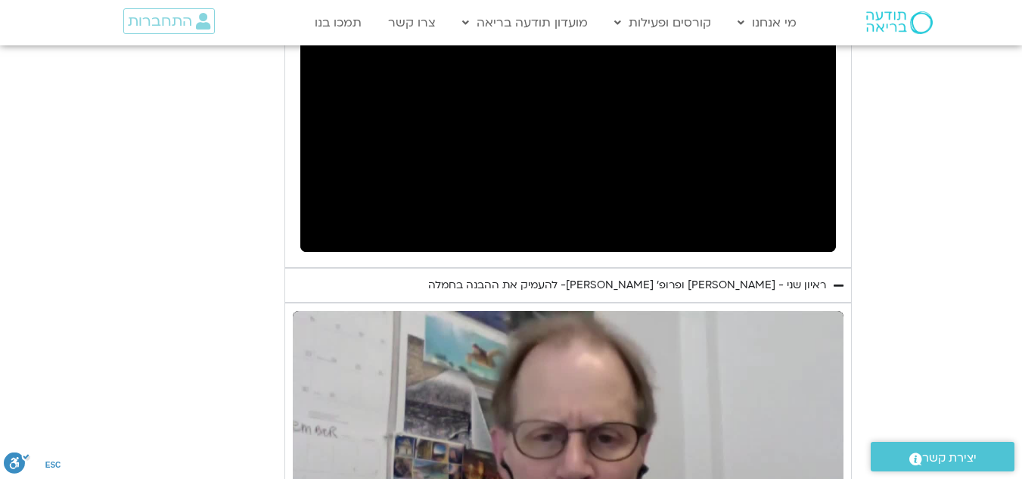
click at [611, 341] on div "Skip Ad play_arrow 0:00 / 52:08 volume_up Mute tune Resolution Auto 720p slow_m…" at bounding box center [568, 466] width 551 height 310
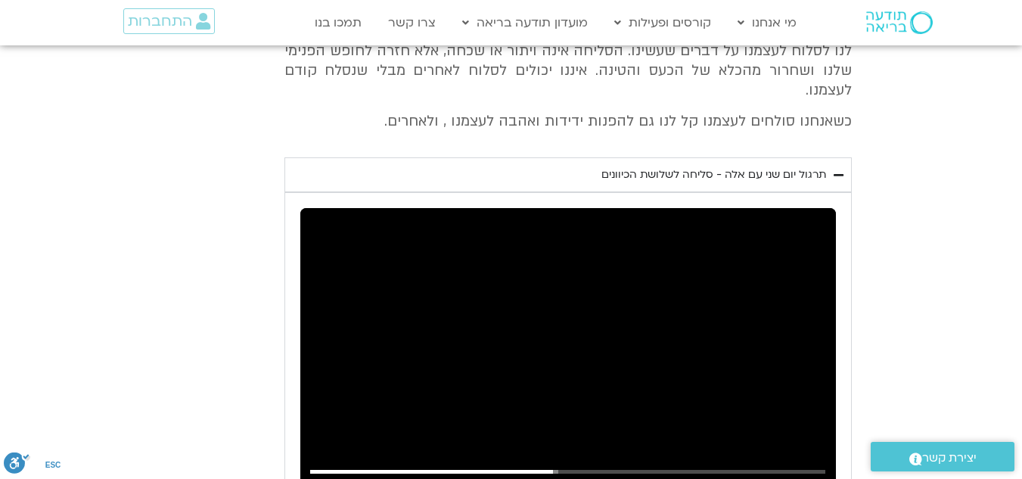
scroll to position [7559, 0]
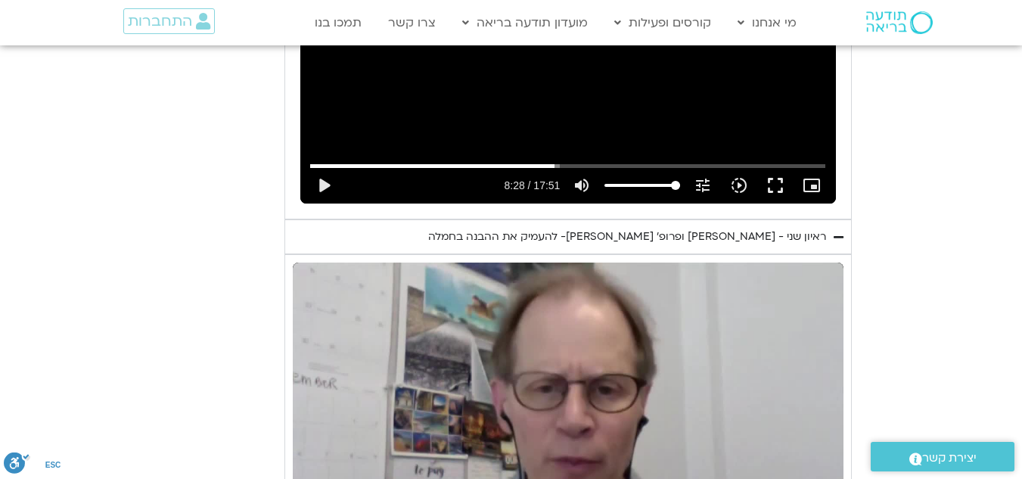
scroll to position [7938, 0]
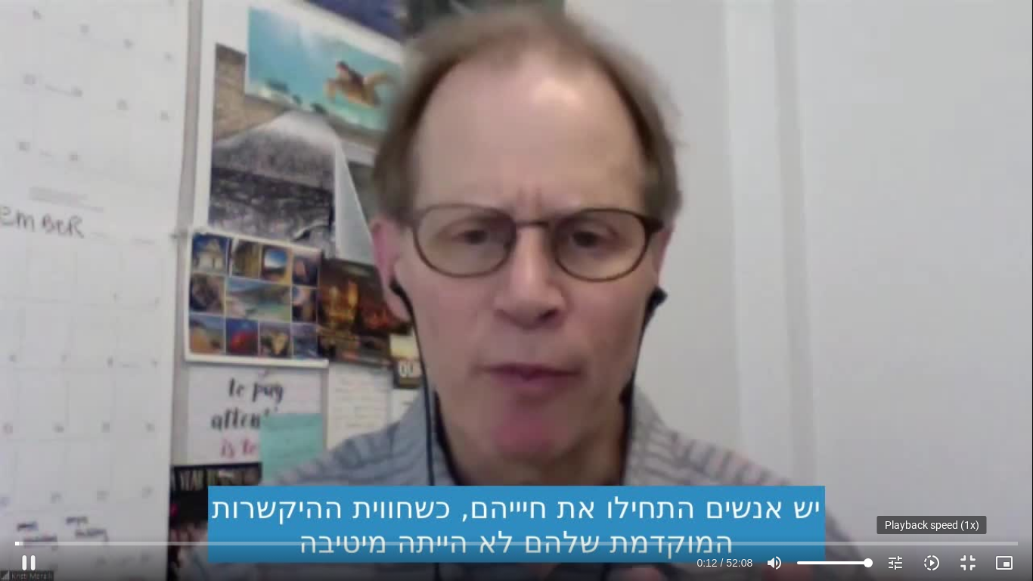
click at [935, 478] on icon "slow_motion_video" at bounding box center [932, 563] width 18 height 18
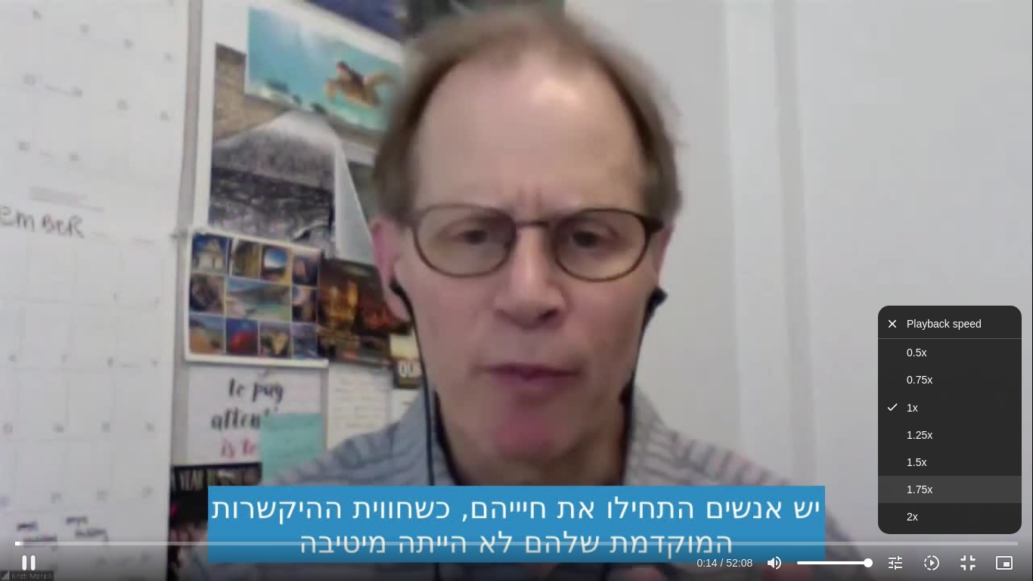
click at [917, 478] on span "1.75x" at bounding box center [920, 489] width 26 height 12
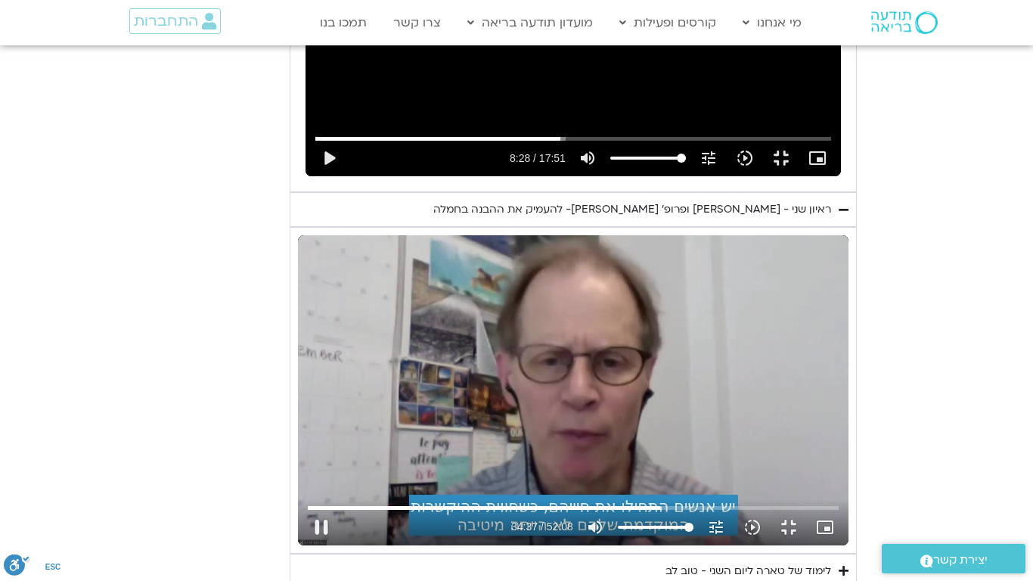
click at [771, 478] on button "fullscreen_exit" at bounding box center [789, 527] width 36 height 36
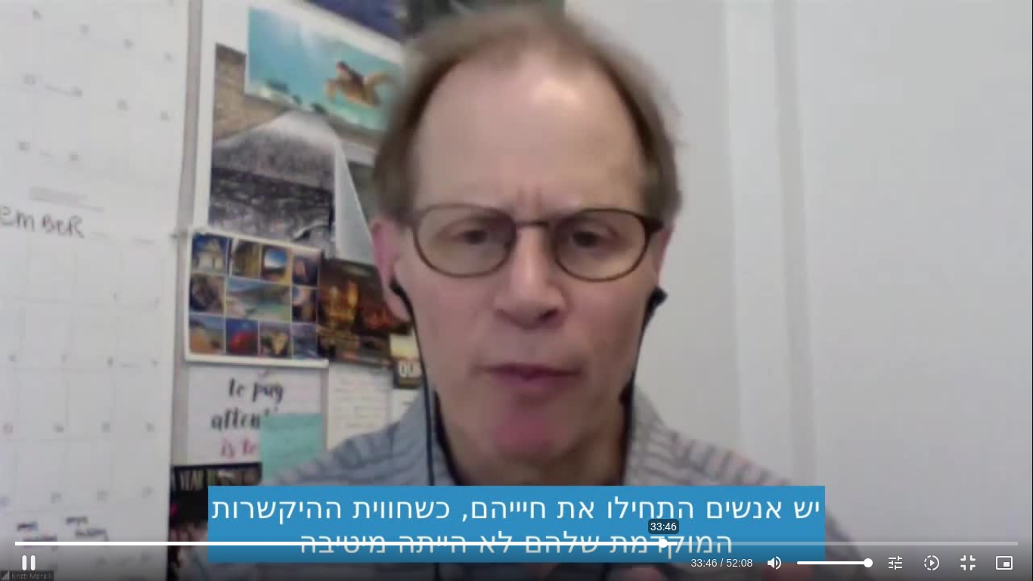
click at [663, 478] on input "Seek" at bounding box center [517, 543] width 1004 height 9
click at [30, 478] on button "pause" at bounding box center [29, 563] width 36 height 36
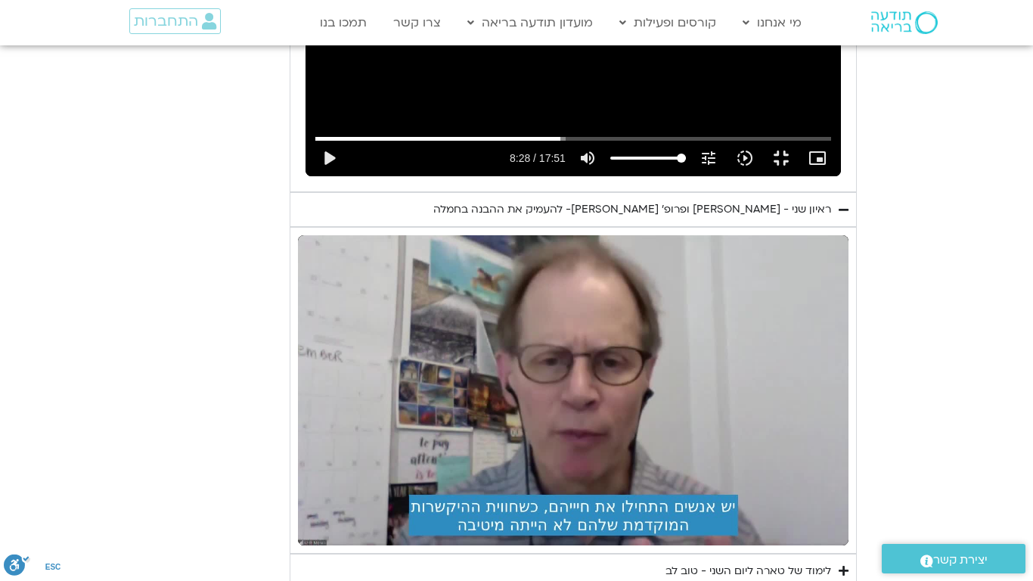
click at [771, 478] on button "fullscreen_exit" at bounding box center [789, 527] width 36 height 36
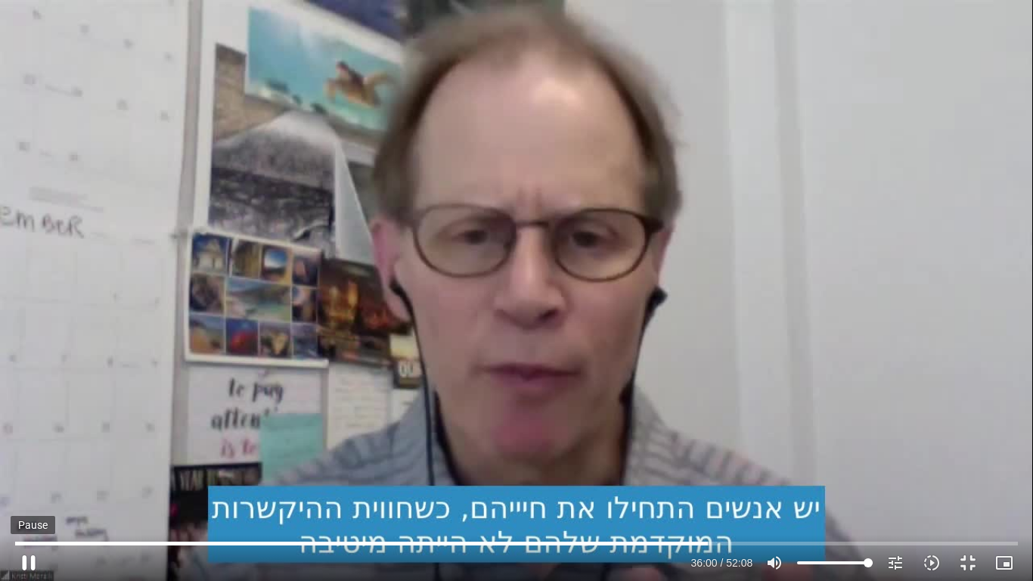
click at [23, 478] on button "pause" at bounding box center [29, 563] width 36 height 36
click at [29, 478] on button "play_arrow" at bounding box center [29, 563] width 36 height 36
